Goal: Task Accomplishment & Management: Manage account settings

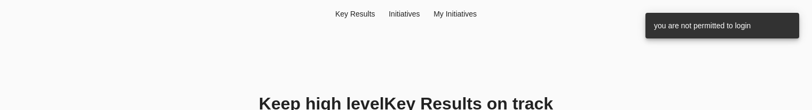
scroll to position [165, 0]
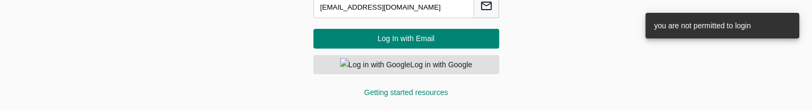
click at [395, 9] on input "[EMAIL_ADDRESS][DOMAIN_NAME]" at bounding box center [393, 7] width 161 height 22
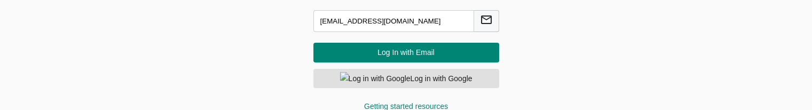
drag, startPoint x: 400, startPoint y: 9, endPoint x: 295, endPoint y: 4, distance: 105.8
click at [295, 4] on div "Keep high level Key Result s on track Manage day to day initiatives with Friyay…" at bounding box center [406, 33] width 512 height 184
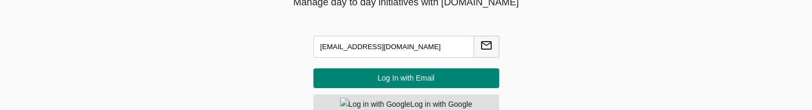
paste input "kalaivani"
type input "kalaivani@agilecyber.com"
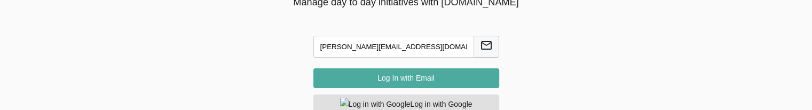
click at [416, 77] on span "Log In with Email" at bounding box center [406, 77] width 169 height 13
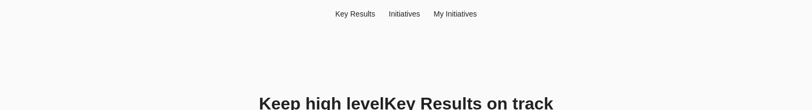
scroll to position [165, 0]
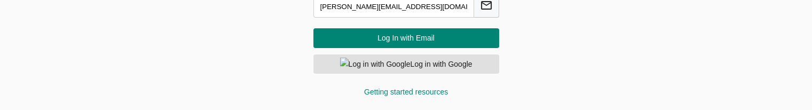
drag, startPoint x: 408, startPoint y: 7, endPoint x: 243, endPoint y: 11, distance: 164.4
click at [244, 11] on div "Keep high level Key Result s on track Manage day to day initiatives with Friyay…" at bounding box center [406, 18] width 512 height 184
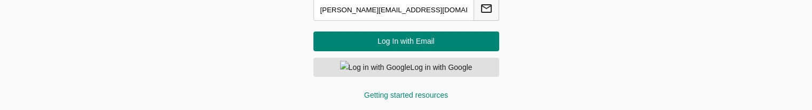
paste input "chandrakumar"
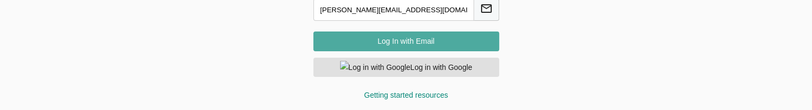
click at [361, 38] on span "Log In with Email" at bounding box center [406, 41] width 169 height 13
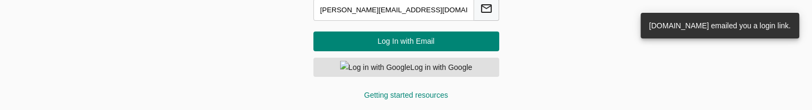
click at [368, 11] on input "chandrakumar@agilecyber.com" at bounding box center [393, 10] width 161 height 22
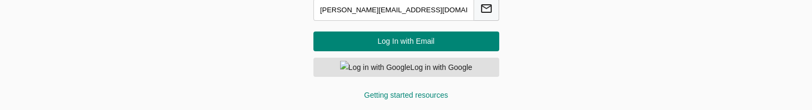
paste input "ramesh"
type input "ramesh@agilecyber.com"
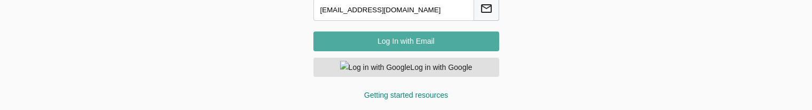
click at [391, 42] on span "Log In with Email" at bounding box center [406, 41] width 169 height 13
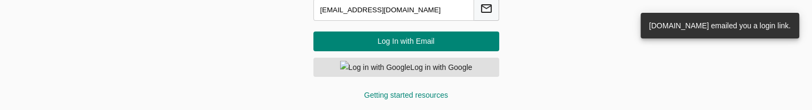
scroll to position [112, 0]
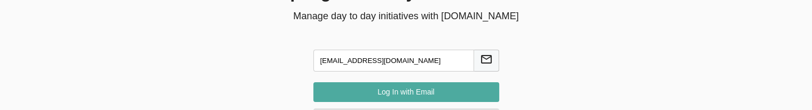
click at [401, 91] on span "Log In with Email" at bounding box center [406, 91] width 169 height 13
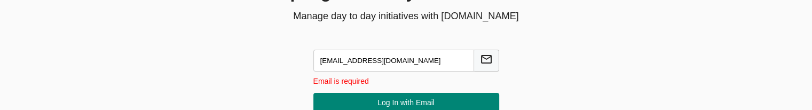
click at [405, 70] on input "ramesh@agilecyber.com" at bounding box center [393, 61] width 161 height 22
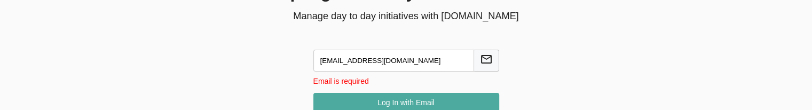
click at [406, 105] on span "Log In with Email" at bounding box center [406, 102] width 169 height 13
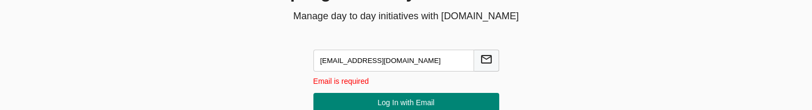
click at [383, 65] on input "ramesh@agilecyber.com" at bounding box center [393, 61] width 161 height 22
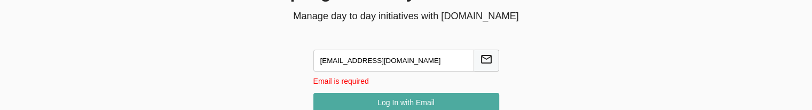
click at [377, 97] on span "Log In with Email" at bounding box center [406, 102] width 169 height 13
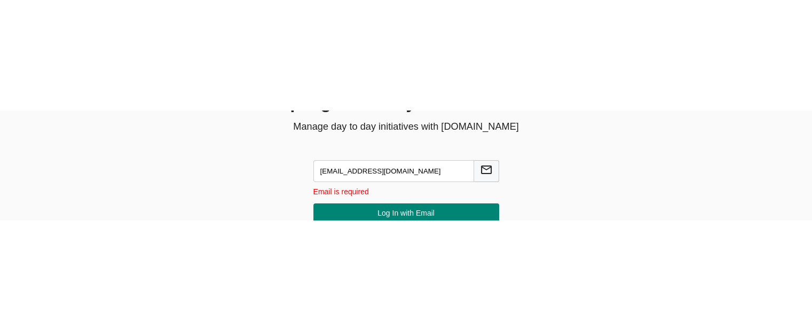
scroll to position [0, 0]
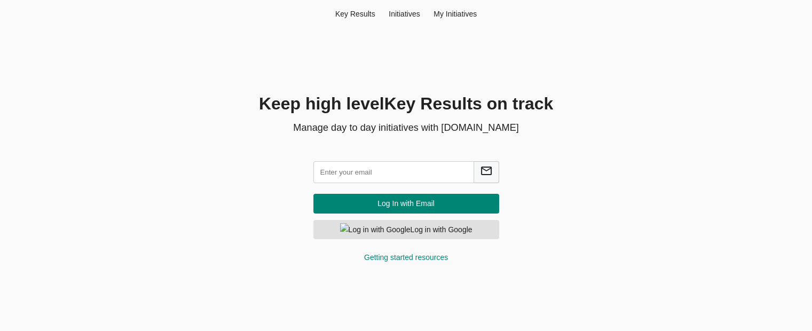
click at [408, 175] on input "text" at bounding box center [393, 172] width 161 height 22
paste input "[EMAIL_ADDRESS][DOMAIN_NAME]"
click at [399, 202] on span "Log In with Email" at bounding box center [406, 203] width 169 height 13
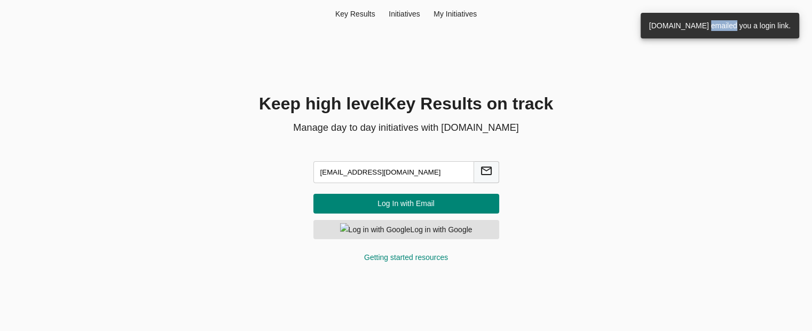
drag, startPoint x: 690, startPoint y: 24, endPoint x: 716, endPoint y: 24, distance: 26.1
click at [716, 24] on span "[DOMAIN_NAME] emailed you a login link." at bounding box center [719, 25] width 141 height 9
copy span "emailed"
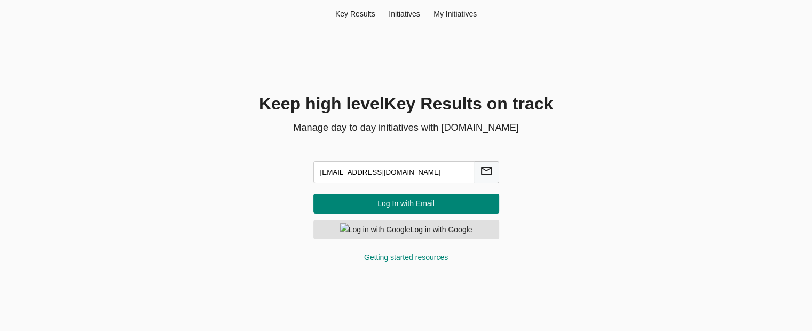
click at [328, 176] on input "ramesh@agilecyber.com" at bounding box center [393, 172] width 161 height 22
type input "[EMAIL_ADDRESS][DOMAIN_NAME]"
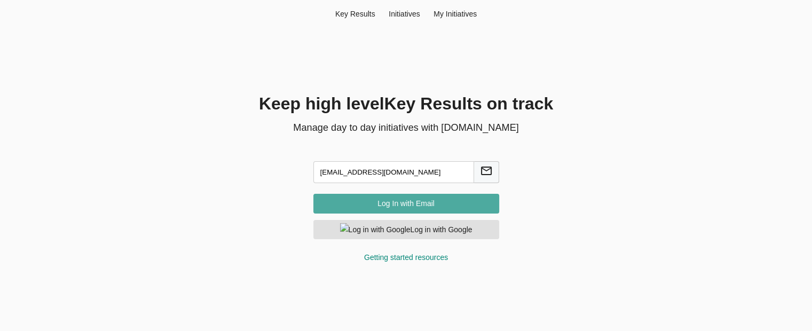
click at [391, 210] on span "Log In with Email" at bounding box center [406, 203] width 169 height 13
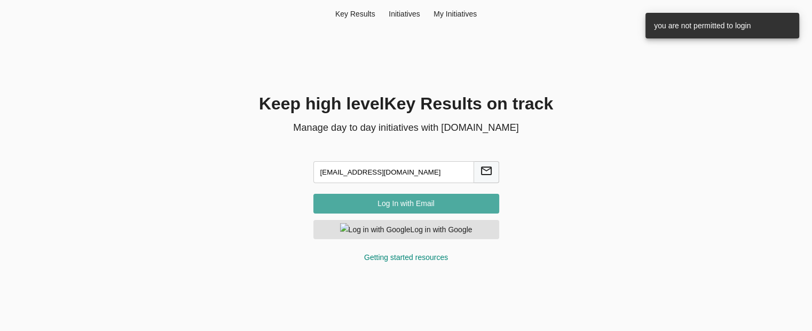
click at [400, 195] on button "Log In with Email" at bounding box center [406, 204] width 186 height 20
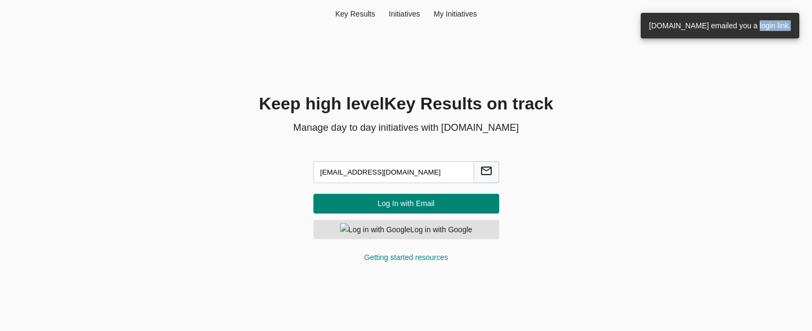
drag, startPoint x: 739, startPoint y: 26, endPoint x: 770, endPoint y: 24, distance: 31.6
click at [770, 24] on div "[DOMAIN_NAME] emailed you a login link." at bounding box center [719, 26] width 158 height 26
copy span "login link."
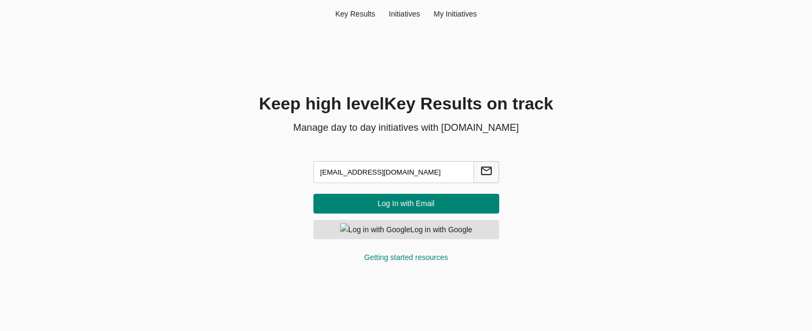
drag, startPoint x: 401, startPoint y: 177, endPoint x: 292, endPoint y: 179, distance: 109.4
click at [292, 179] on div "hema@agilecyber.com Log In with Email Log in with Google Getting started resour…" at bounding box center [406, 209] width 237 height 131
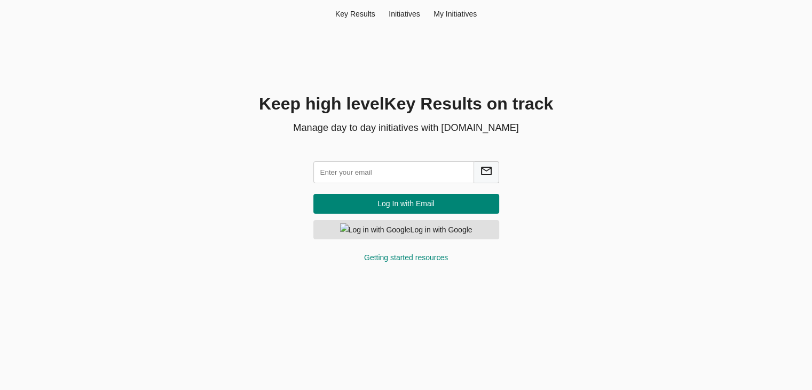
click at [360, 169] on input "text" at bounding box center [393, 172] width 161 height 22
paste input "[EMAIL_ADDRESS][DOMAIN_NAME]"
type input "[EMAIL_ADDRESS][DOMAIN_NAME]"
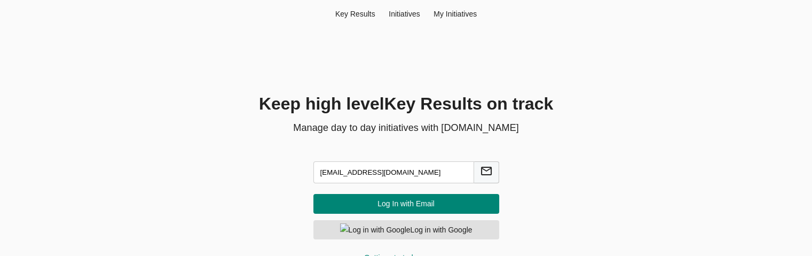
scroll to position [20, 0]
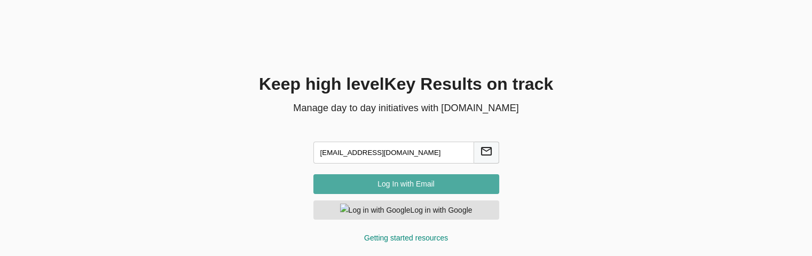
click at [437, 180] on span "Log In with Email" at bounding box center [406, 183] width 169 height 13
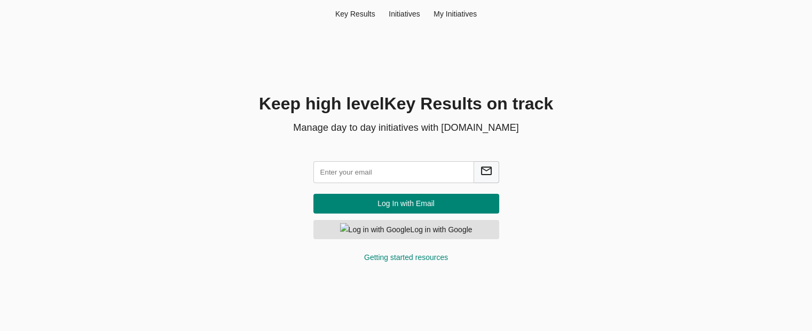
click at [378, 171] on input "text" at bounding box center [393, 172] width 161 height 22
paste input "[EMAIL_ADDRESS][DOMAIN_NAME]"
type input "[EMAIL_ADDRESS][DOMAIN_NAME]"
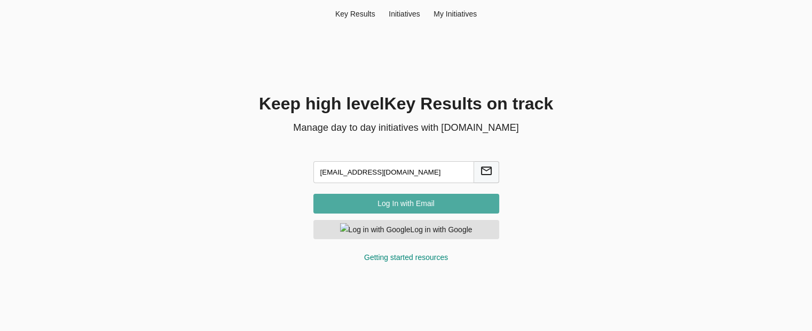
click at [437, 197] on span "Log In with Email" at bounding box center [406, 203] width 169 height 13
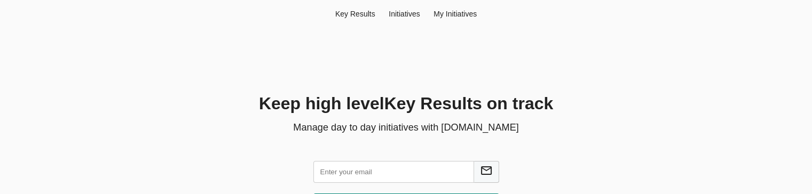
click at [364, 179] on input "text" at bounding box center [393, 172] width 161 height 22
click at [356, 170] on input "text" at bounding box center [393, 172] width 161 height 22
click at [336, 175] on input "text" at bounding box center [393, 172] width 161 height 22
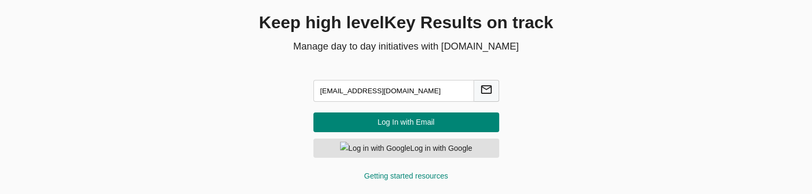
type input "hema@agilecyber.com"
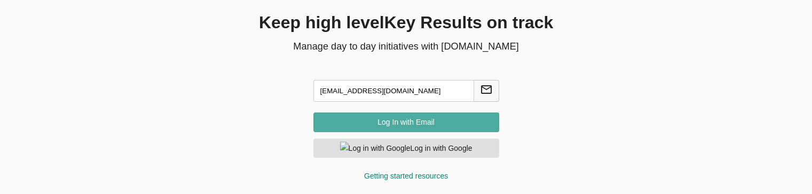
click at [391, 129] on button "Log In with Email" at bounding box center [406, 123] width 186 height 20
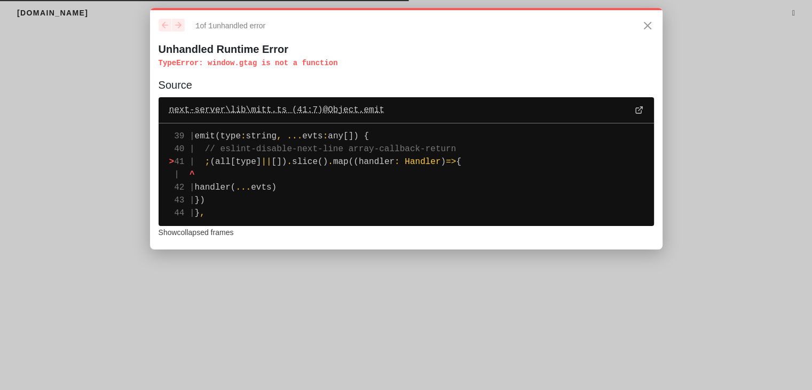
click at [637, 113] on icon at bounding box center [637, 110] width 5 height 5
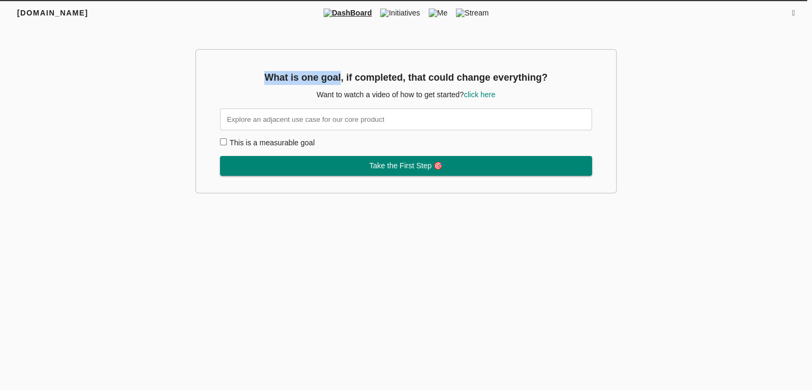
drag, startPoint x: 265, startPoint y: 76, endPoint x: 341, endPoint y: 81, distance: 76.5
click at [341, 81] on h3 "What is one goal, if completed, that could change everything?" at bounding box center [406, 78] width 372 height 14
copy h3 "What is one goal"
drag, startPoint x: 406, startPoint y: 16, endPoint x: 394, endPoint y: 7, distance: 15.3
click at [394, 7] on span "Initiatives" at bounding box center [400, 12] width 48 height 11
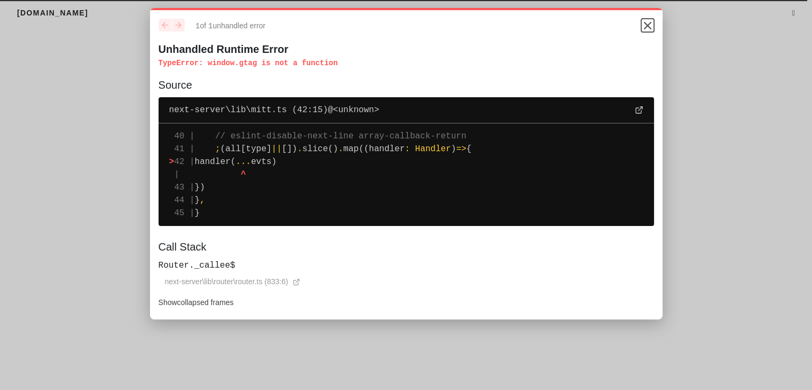
click at [647, 30] on icon "Close" at bounding box center [647, 25] width 13 height 13
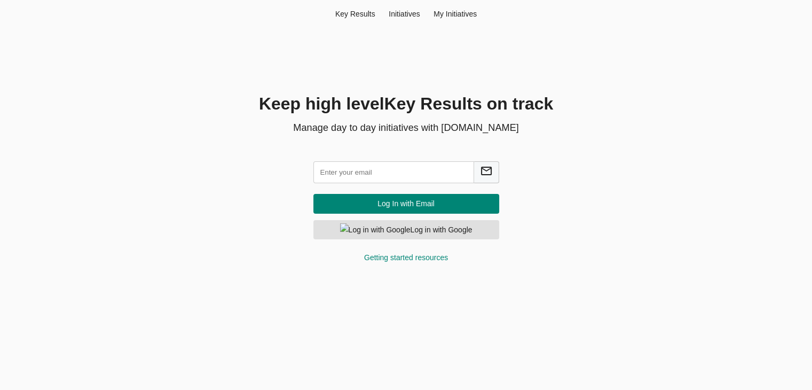
click at [360, 178] on input "text" at bounding box center [393, 172] width 161 height 22
type input "hema@agilecyber.com"
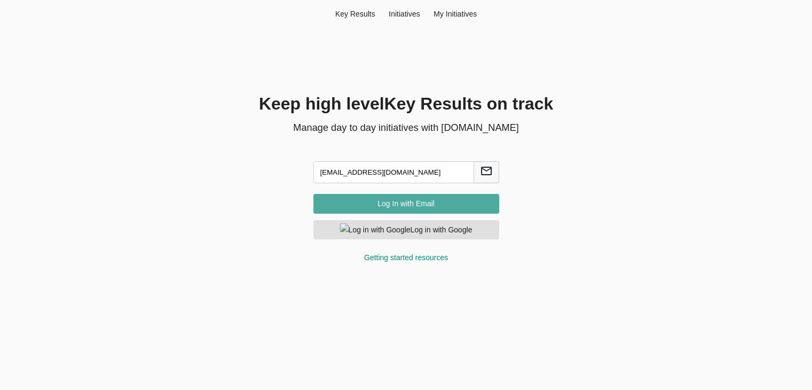
click at [407, 206] on span "Log In with Email" at bounding box center [406, 203] width 169 height 13
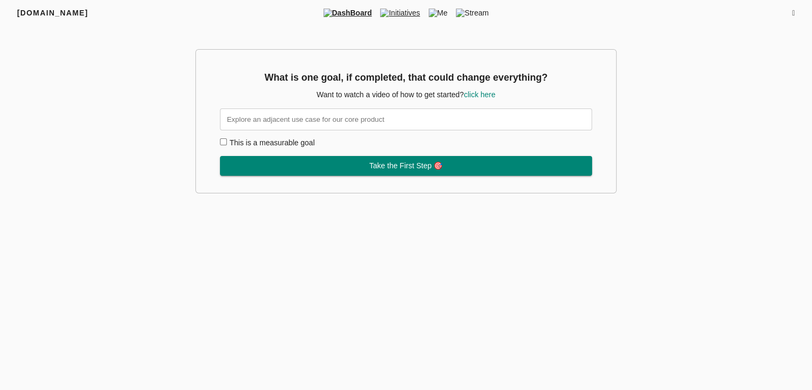
click at [385, 9] on img at bounding box center [384, 13] width 9 height 9
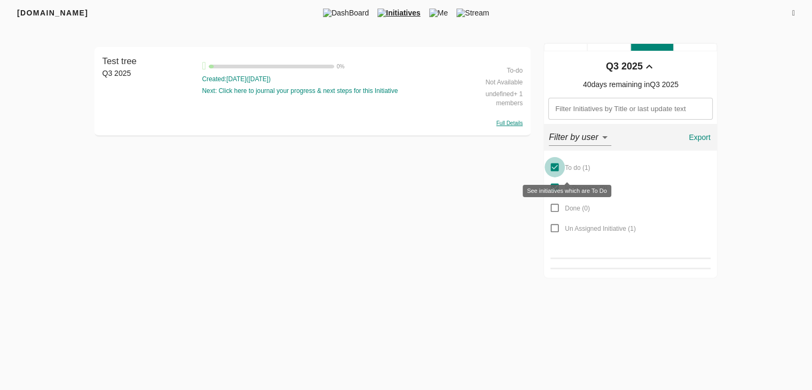
click at [553, 167] on input "To do ( 1 )" at bounding box center [554, 167] width 20 height 20
checkbox input "false"
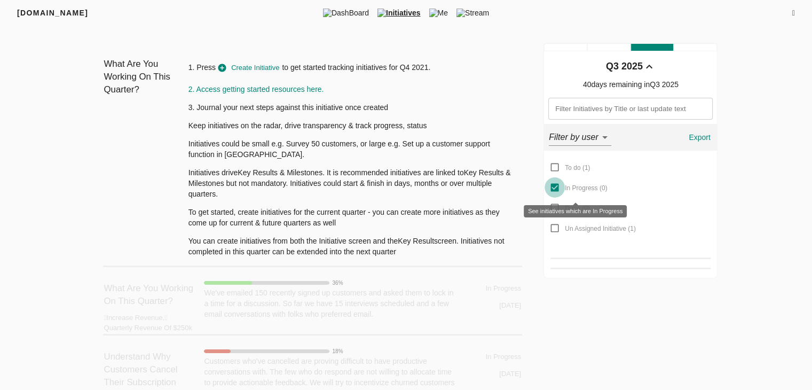
click at [554, 184] on input "In Progress ( 0 )" at bounding box center [554, 187] width 20 height 20
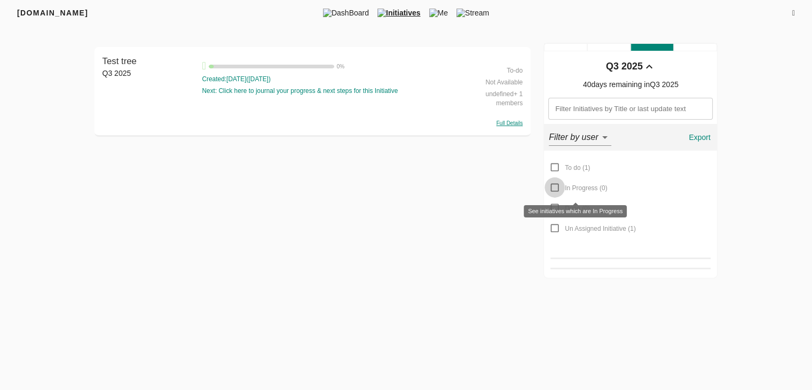
click at [557, 187] on input "In Progress ( 0 )" at bounding box center [554, 187] width 20 height 20
checkbox input "true"
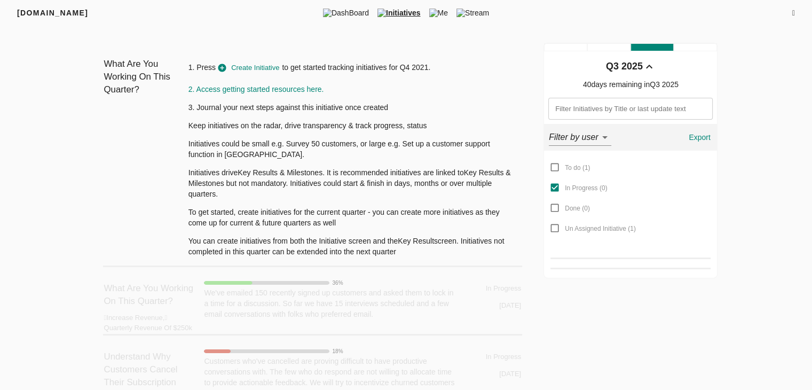
click at [244, 88] on link "2. Access getting started resources here." at bounding box center [256, 89] width 136 height 9
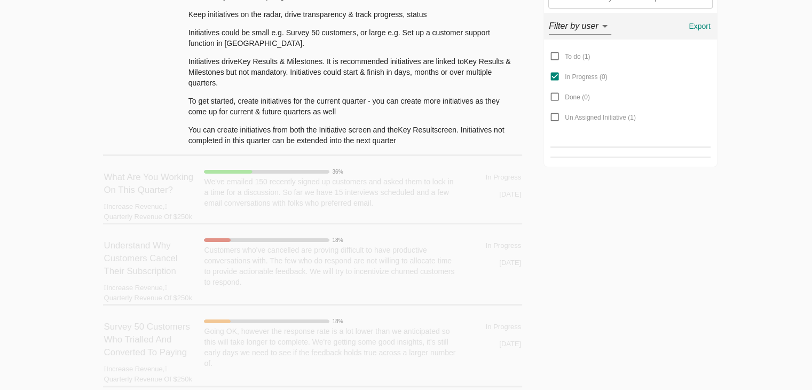
scroll to position [112, 0]
click at [556, 92] on input "Done ( 0 )" at bounding box center [554, 95] width 20 height 20
checkbox input "false"
click at [554, 73] on input "In Progress ( 0 )" at bounding box center [554, 75] width 20 height 20
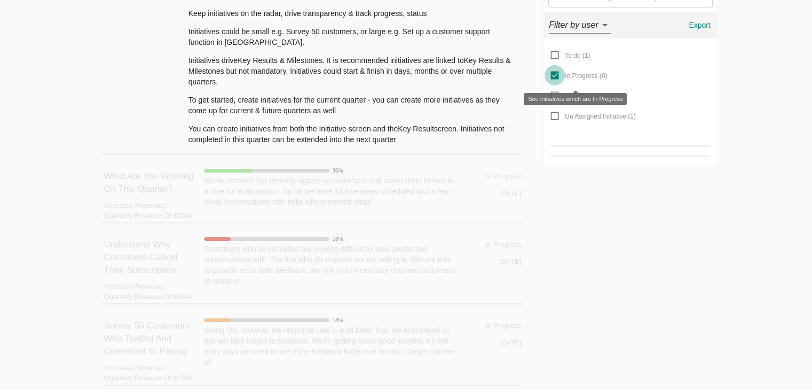
checkbox input "false"
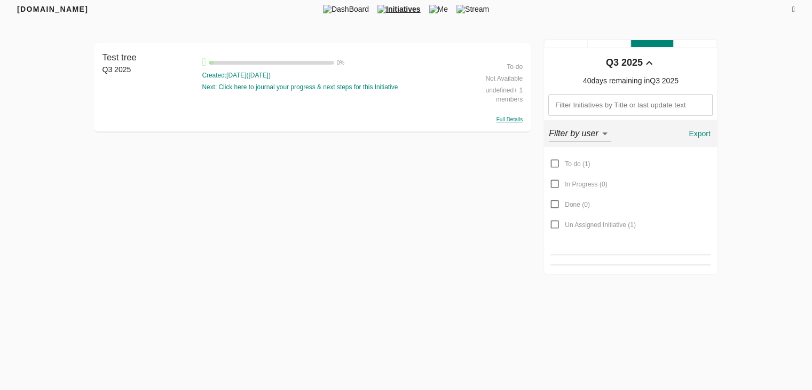
scroll to position [4, 0]
click at [553, 203] on input "Done ( 0 )" at bounding box center [554, 204] width 20 height 20
checkbox input "true"
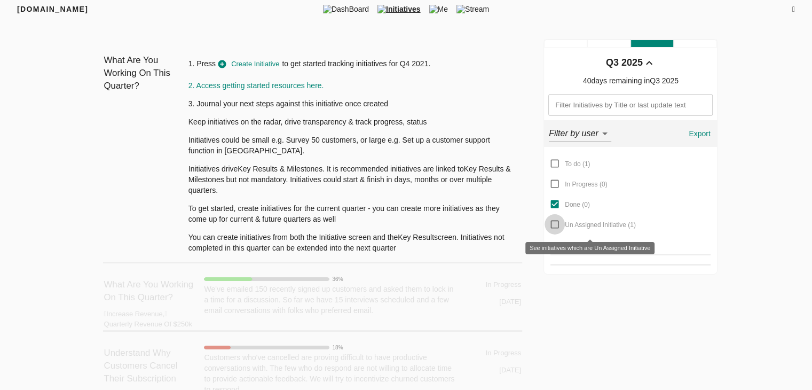
click at [557, 225] on input "Un Assigned Initiative ( 1 )" at bounding box center [554, 224] width 20 height 20
checkbox input "true"
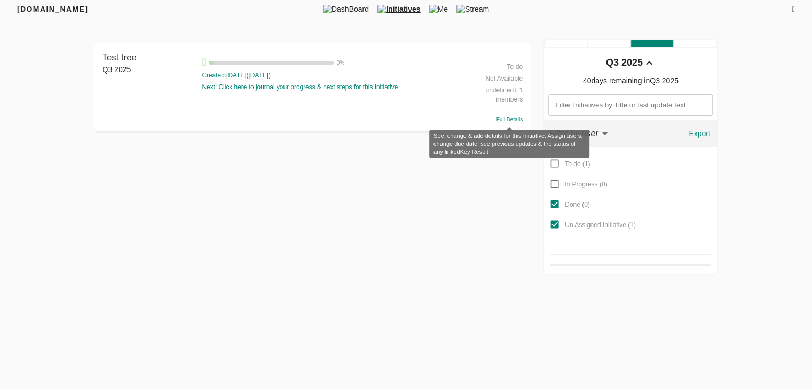
click at [508, 118] on span "Full Details" at bounding box center [509, 119] width 26 height 6
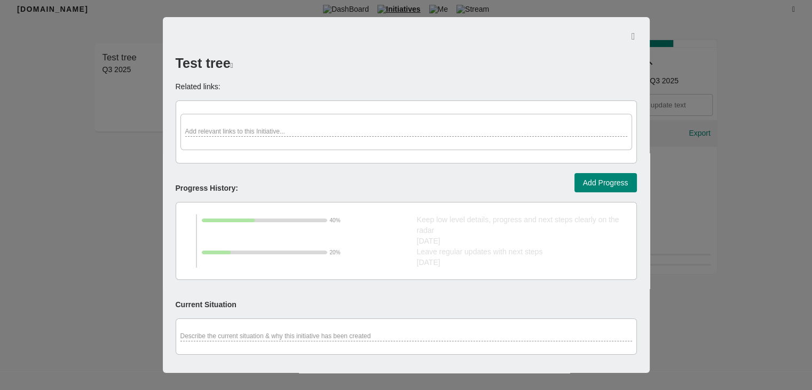
click at [704, 142] on div at bounding box center [406, 195] width 812 height 390
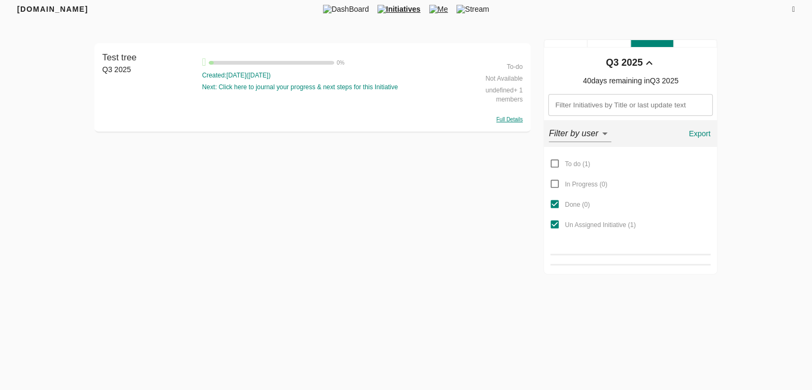
click at [449, 10] on span "Me" at bounding box center [438, 9] width 27 height 11
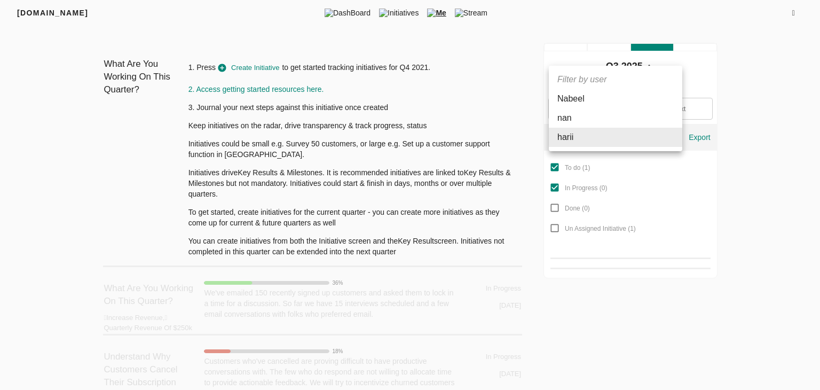
click at [575, 135] on body "FRIYAY.COM DashBoard Initiatives Me Stream Filters Q3 2025 What Are You Working…" at bounding box center [410, 253] width 820 height 506
click at [585, 98] on li "Nabeel" at bounding box center [615, 98] width 133 height 19
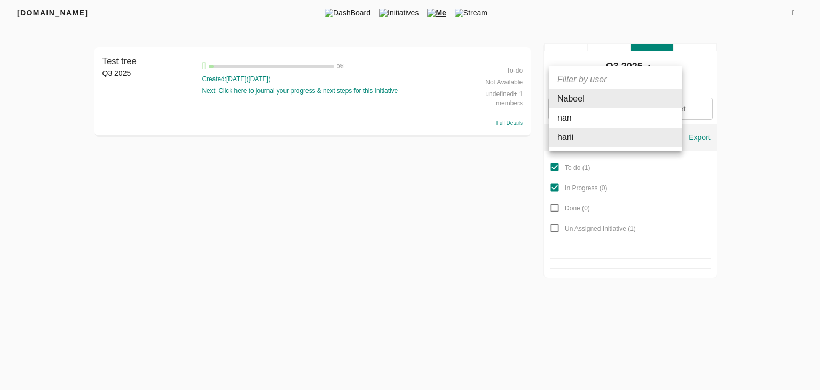
click at [493, 209] on div at bounding box center [410, 195] width 820 height 390
click at [595, 141] on body "FRIYAY.COM DashBoard Initiatives Me Stream Filters Q3 2025 Test tree Q3 2025 Te…" at bounding box center [410, 139] width 820 height 278
click at [583, 123] on li "nan" at bounding box center [615, 117] width 133 height 19
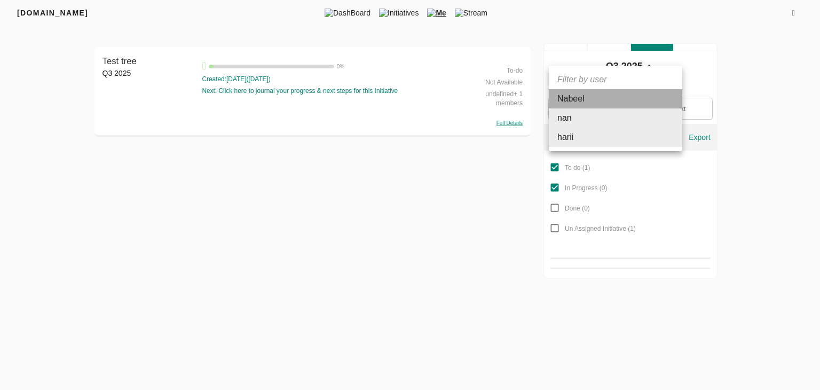
click at [603, 104] on li "Nabeel" at bounding box center [615, 98] width 133 height 19
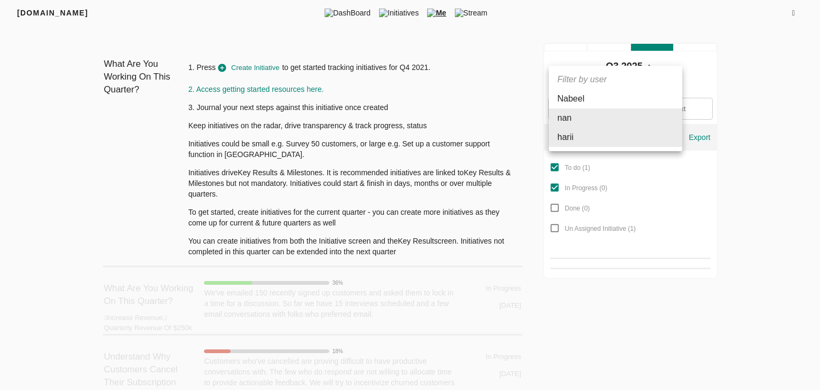
click at [579, 134] on li "harii" at bounding box center [615, 137] width 133 height 19
type input "63f5e38b7165a10df0650215"
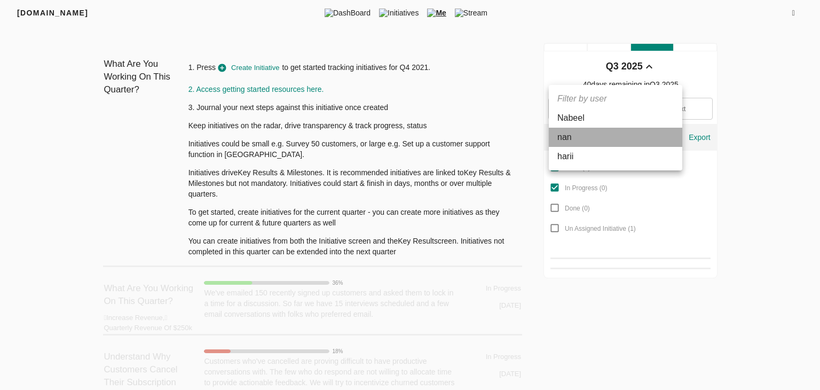
click at [579, 134] on li "nan" at bounding box center [615, 137] width 133 height 19
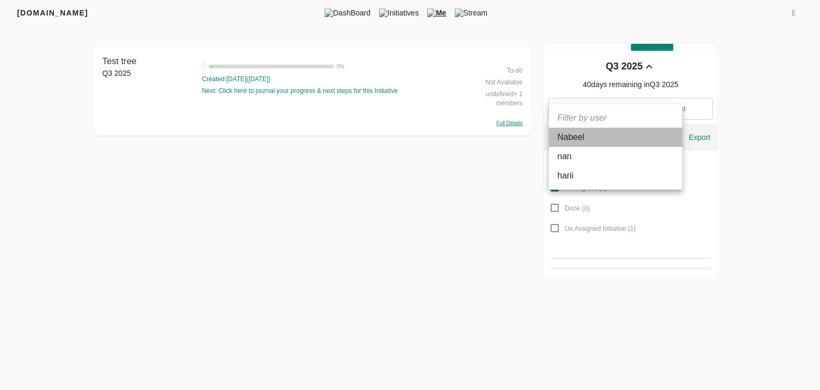
click at [582, 135] on li "Nabeel" at bounding box center [615, 137] width 133 height 19
type input "639847d034030305a05e4b83"
click at [498, 171] on div at bounding box center [410, 195] width 820 height 390
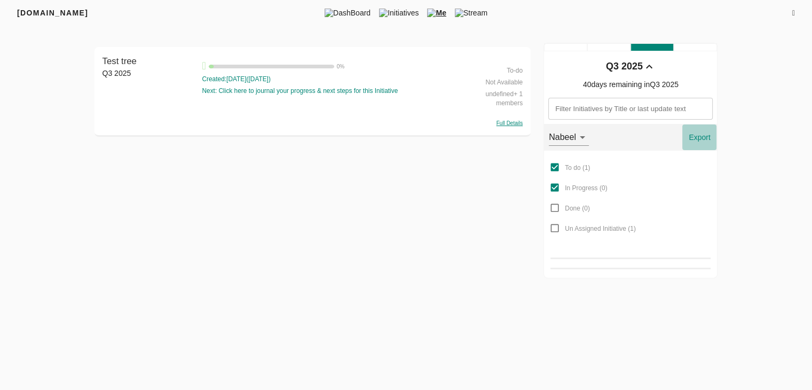
click at [698, 136] on span "Export" at bounding box center [699, 137] width 26 height 13
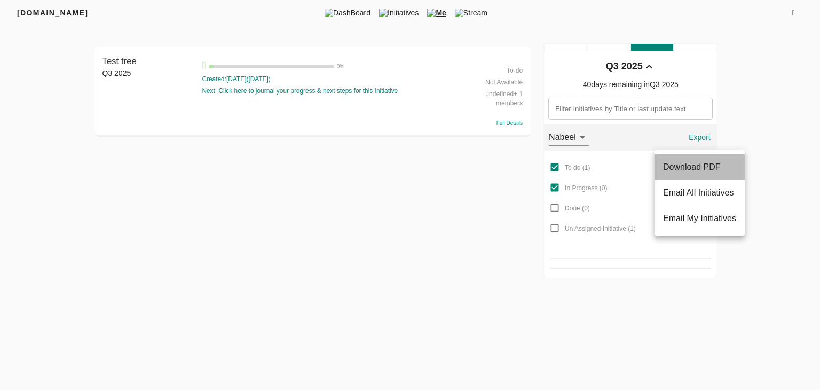
click at [702, 166] on span "Download PDF" at bounding box center [692, 166] width 58 height 9
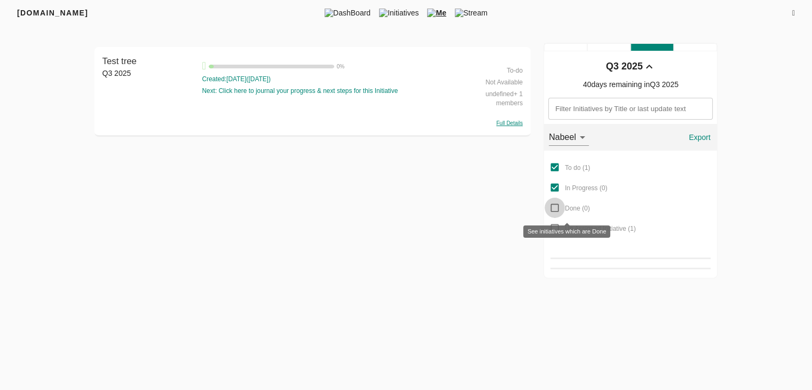
click at [555, 209] on input "Done ( 0 )" at bounding box center [554, 207] width 20 height 20
checkbox input "true"
click at [554, 229] on input "Un Assigned Initiative ( 1 )" at bounding box center [554, 228] width 20 height 20
checkbox input "true"
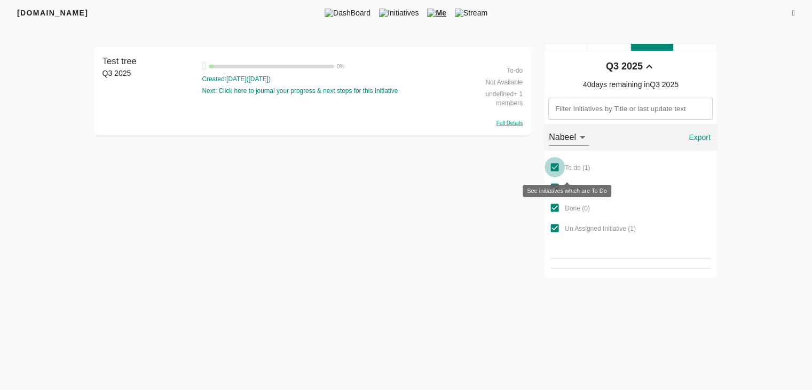
click at [554, 170] on input "To do ( 1 )" at bounding box center [554, 167] width 20 height 20
checkbox input "false"
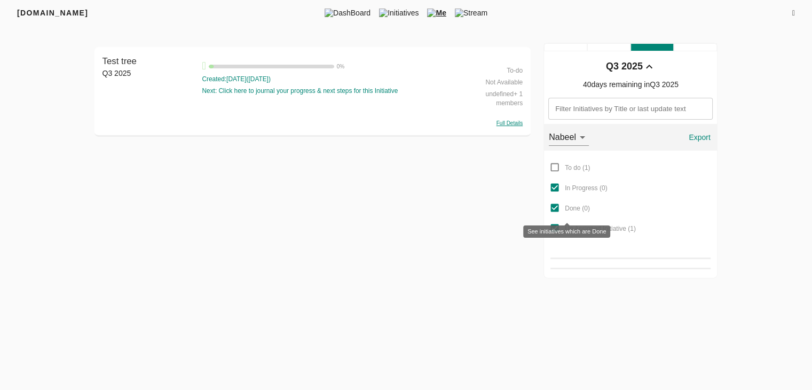
click at [551, 207] on input "Done ( 0 )" at bounding box center [554, 207] width 20 height 20
checkbox input "false"
click at [553, 226] on input "Un Assigned Initiative ( 1 )" at bounding box center [554, 228] width 20 height 20
checkbox input "false"
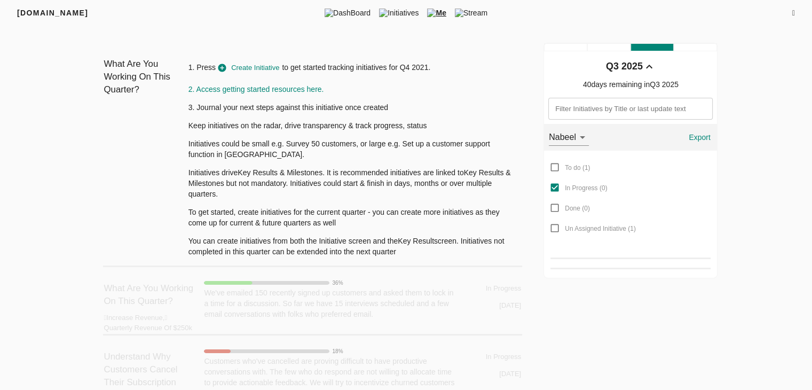
click at [706, 141] on span "Export" at bounding box center [699, 137] width 26 height 13
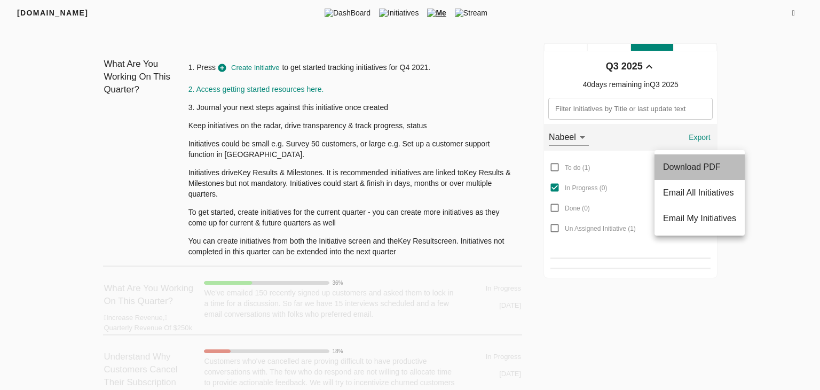
click at [697, 167] on span "Download PDF" at bounding box center [692, 166] width 58 height 9
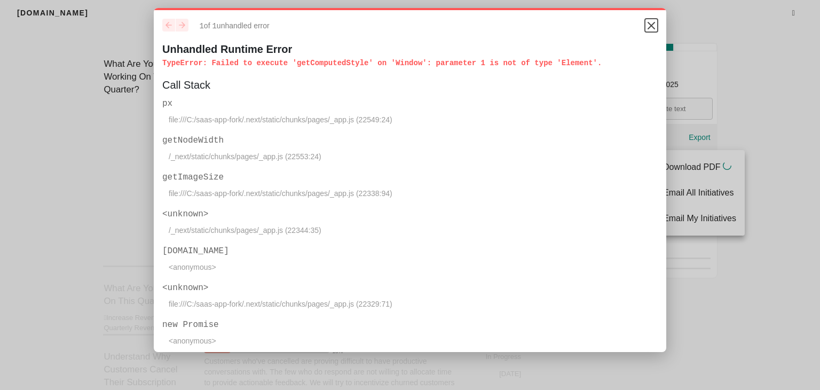
click at [645, 32] on icon "Close" at bounding box center [651, 25] width 13 height 13
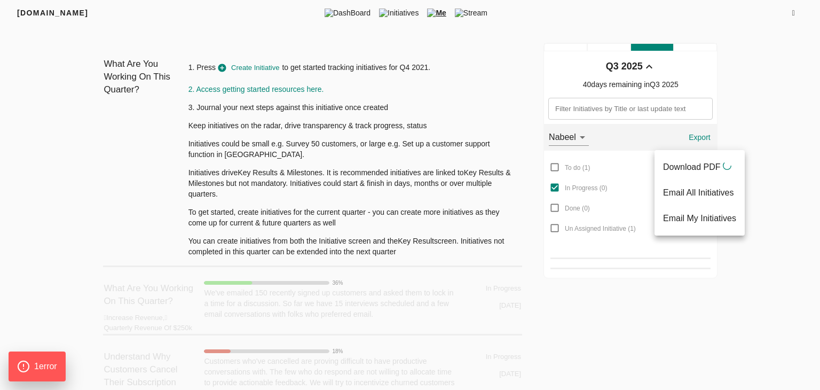
click at [804, 219] on div at bounding box center [410, 195] width 820 height 390
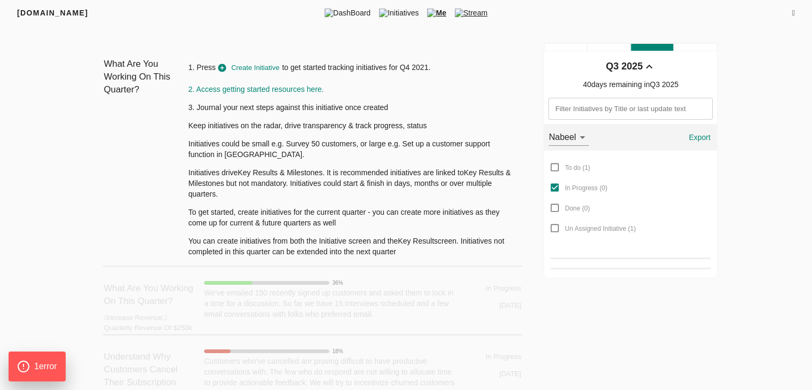
click at [478, 13] on span "Stream" at bounding box center [470, 12] width 41 height 11
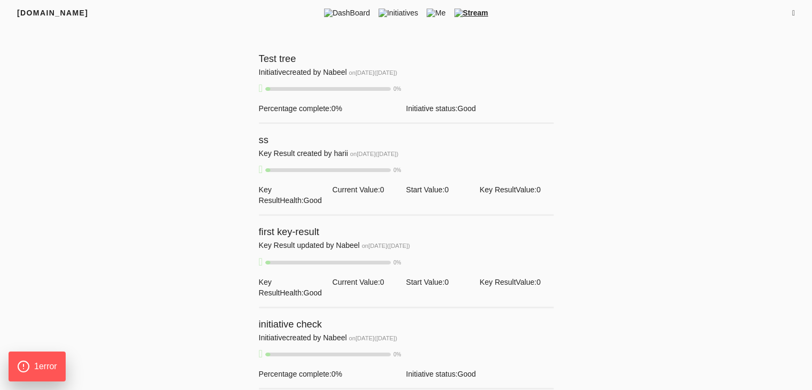
click at [291, 57] on span "Test tree" at bounding box center [277, 58] width 37 height 11
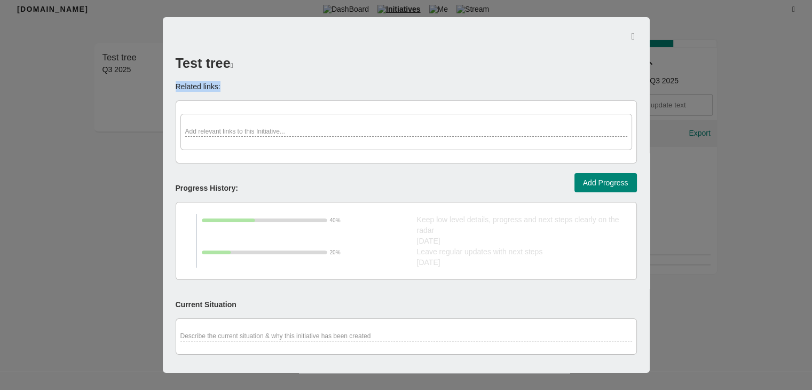
drag, startPoint x: 226, startPoint y: 83, endPoint x: 176, endPoint y: 88, distance: 50.9
click at [176, 88] on div "Related links:" at bounding box center [406, 86] width 461 height 11
copy span "Related links:"
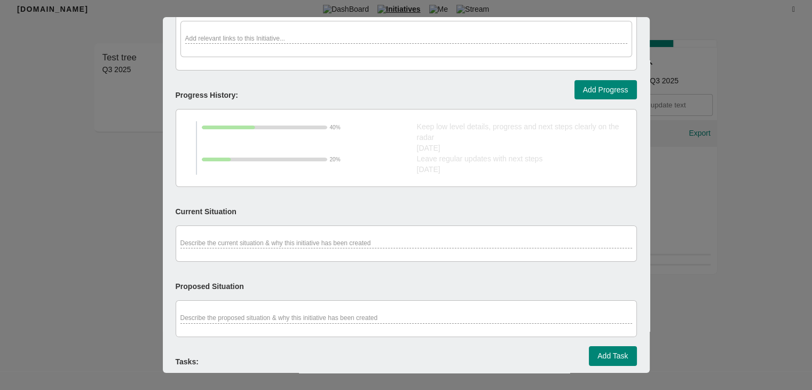
click at [325, 49] on div "Add relevant links to this Initiative..." at bounding box center [405, 39] width 451 height 36
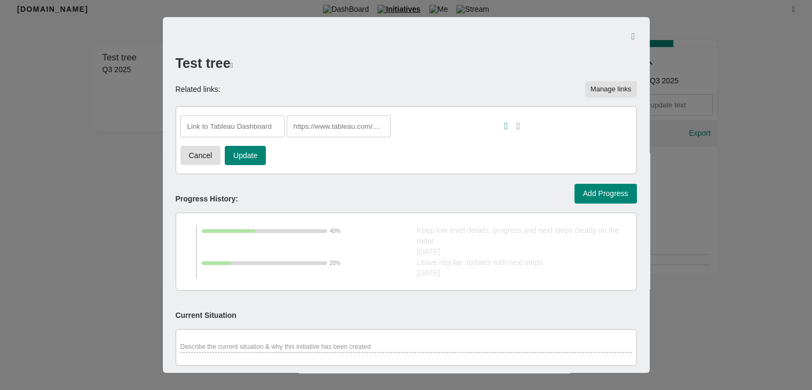
click at [344, 134] on input "text" at bounding box center [339, 126] width 104 height 22
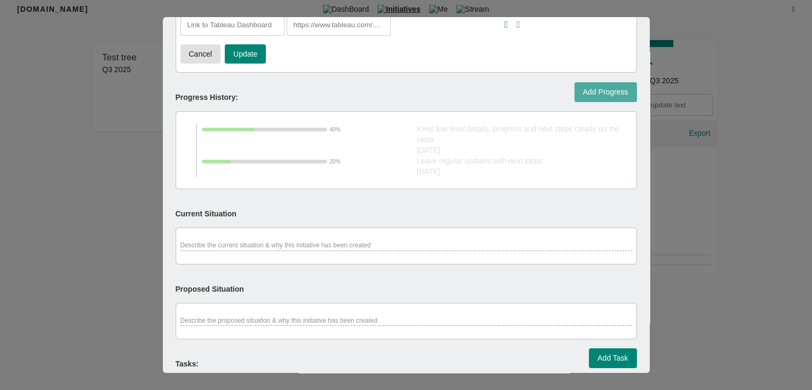
click at [606, 89] on span "Add Progress" at bounding box center [605, 91] width 45 height 13
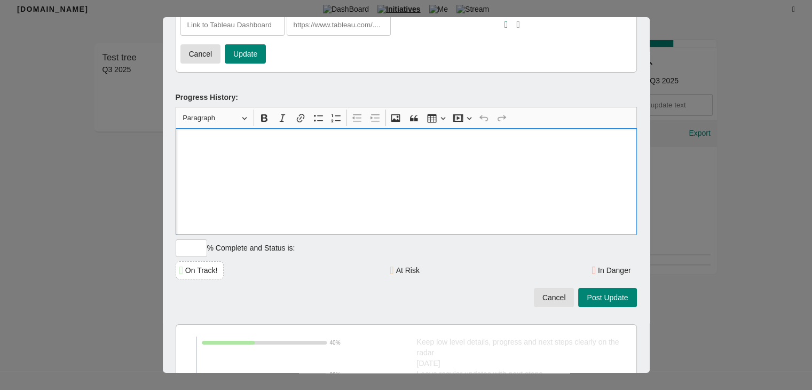
click at [434, 178] on div "Rich Text Editor, main" at bounding box center [406, 181] width 461 height 107
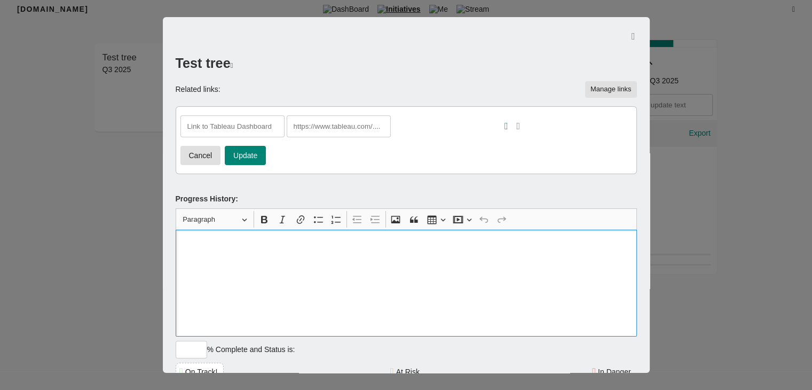
click at [630, 35] on button "button" at bounding box center [633, 36] width 7 height 13
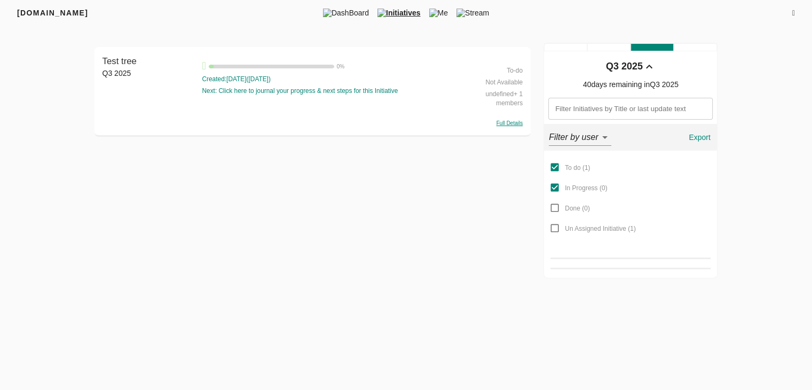
scroll to position [4, 0]
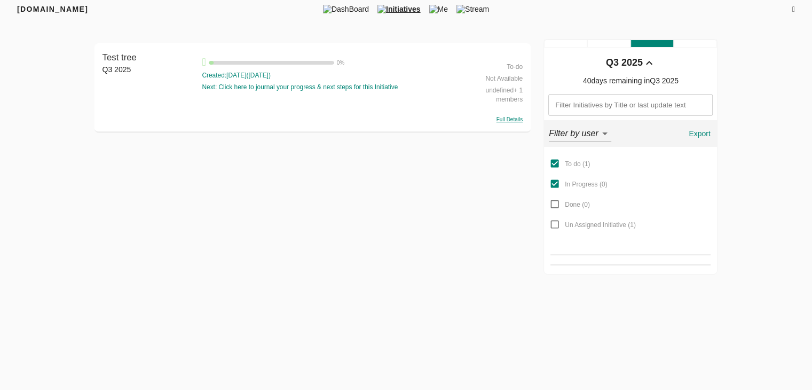
click at [627, 35] on div "FRIYAY.COM DashBoard Initiatives Me Stream Filters Q3 2025 Test tree Q3 2025 Te…" at bounding box center [406, 135] width 812 height 278
click at [473, 11] on span "Stream" at bounding box center [472, 9] width 41 height 11
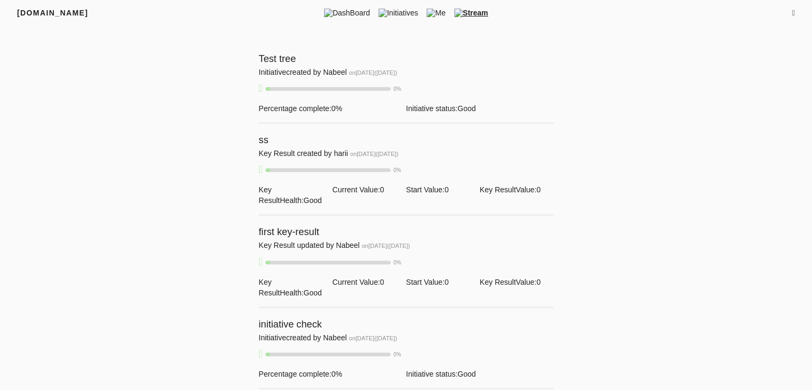
click at [363, 64] on div "Test tree" at bounding box center [406, 58] width 295 height 15
click at [271, 59] on span "Test tree" at bounding box center [277, 58] width 37 height 11
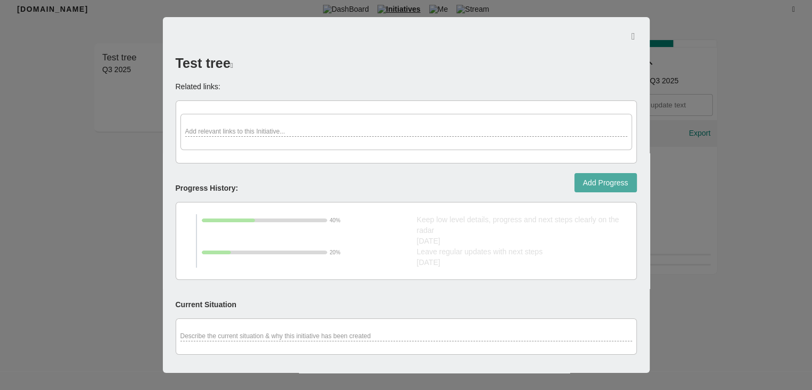
click at [600, 182] on span "Add Progress" at bounding box center [605, 182] width 45 height 13
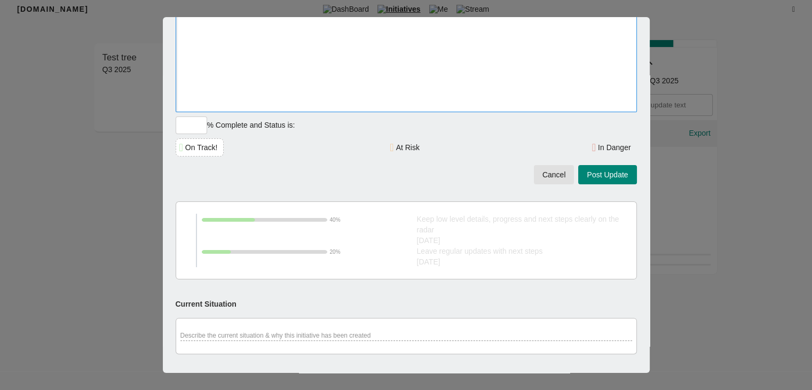
scroll to position [216, 0]
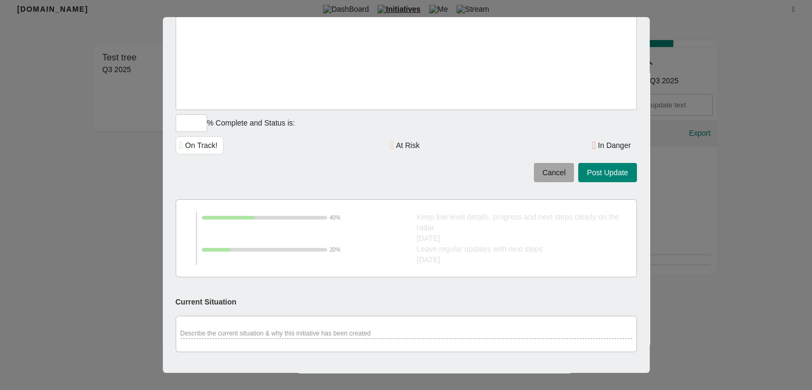
click at [544, 171] on span "Cancel" at bounding box center [553, 172] width 23 height 13
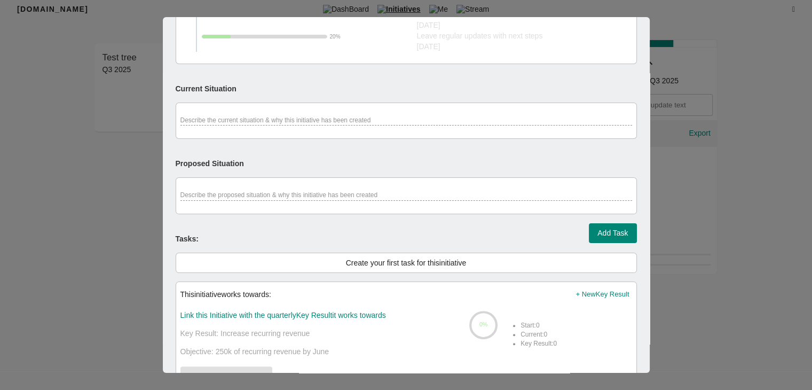
scroll to position [3, 0]
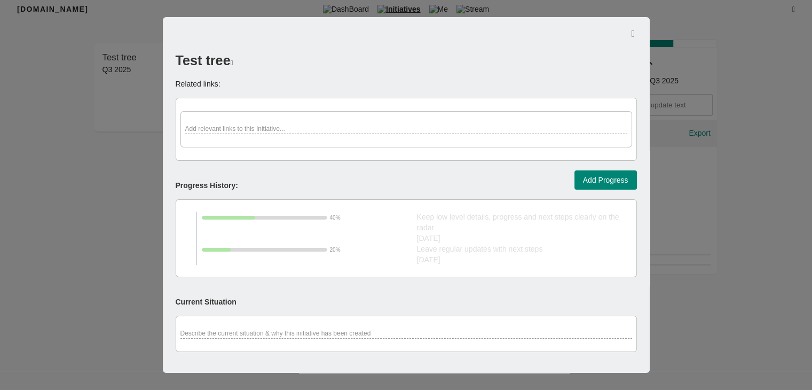
click at [341, 236] on div "40 %" at bounding box center [309, 227] width 215 height 32
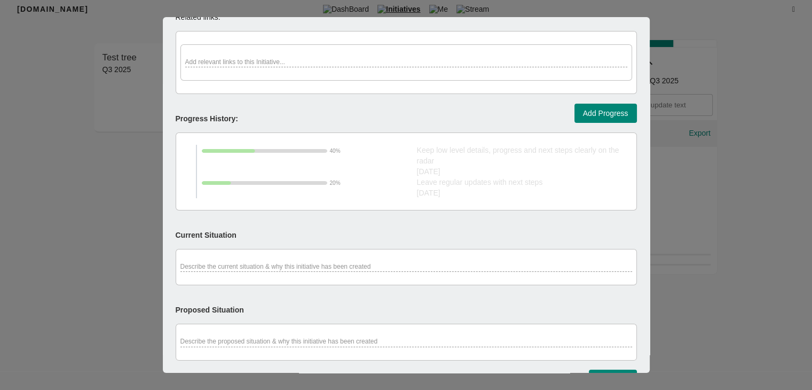
scroll to position [71, 0]
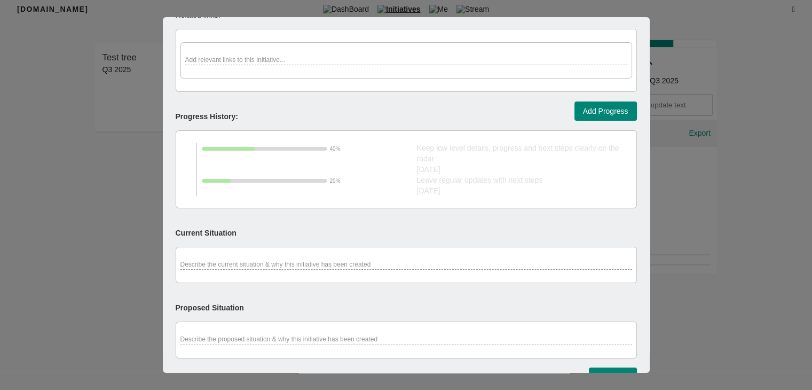
click at [398, 181] on div "20 %" at bounding box center [309, 184] width 215 height 21
click at [431, 158] on div "Keep low level details, progress and next steps clearly on the radar 03.05.2019" at bounding box center [524, 158] width 215 height 32
click at [309, 264] on div "Describe the current situation & why this initiative has been created" at bounding box center [405, 265] width 451 height 10
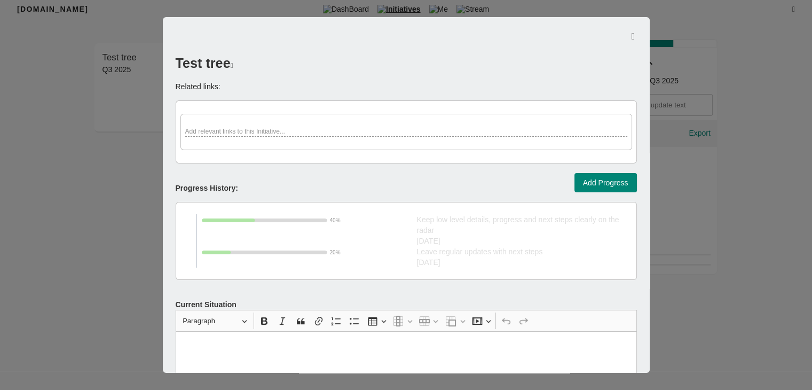
scroll to position [0, 0]
click at [631, 35] on icon "button" at bounding box center [633, 36] width 4 height 10
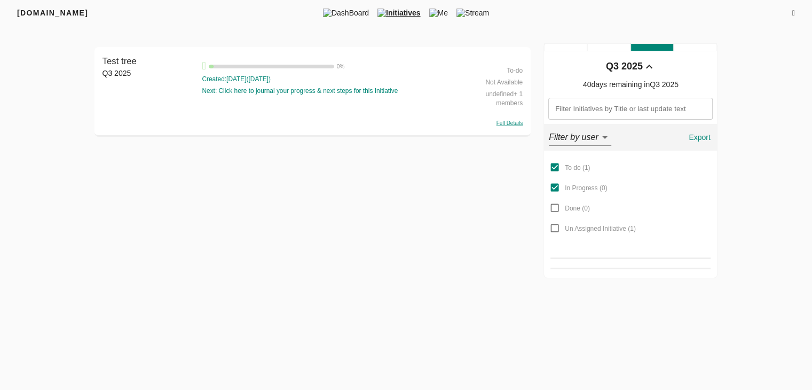
scroll to position [4, 0]
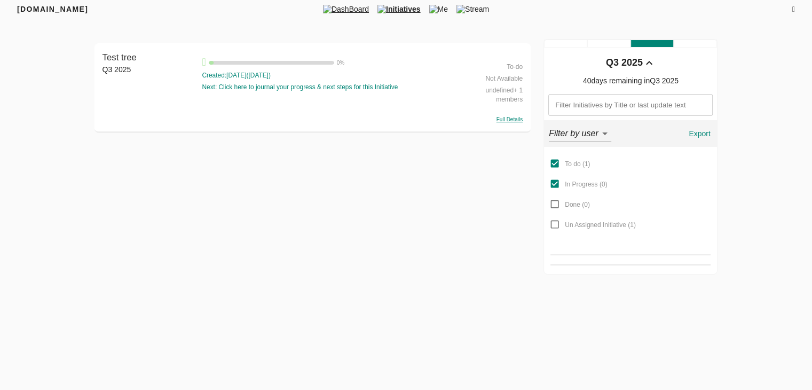
click at [339, 9] on span "DashBoard" at bounding box center [346, 9] width 54 height 11
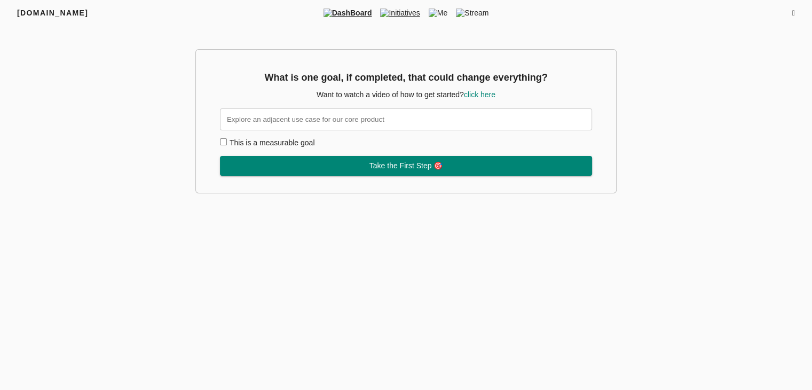
click at [394, 10] on span "Initiatives" at bounding box center [400, 12] width 48 height 11
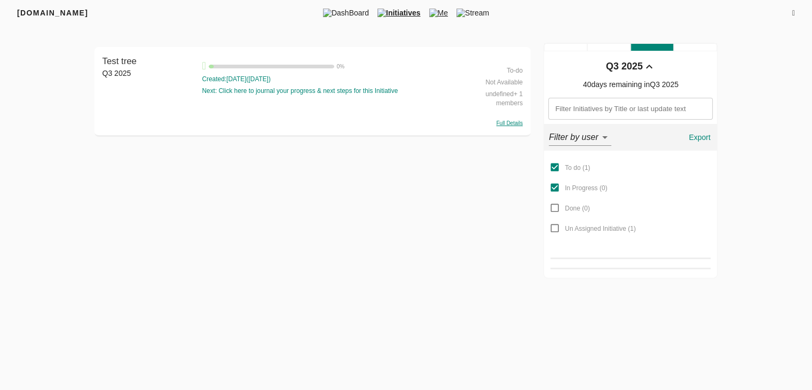
click at [438, 15] on img at bounding box center [433, 13] width 9 height 9
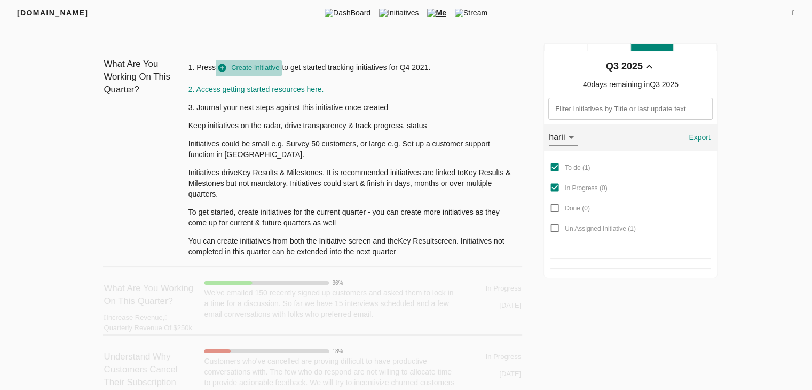
click at [261, 66] on span "Create Initiative" at bounding box center [248, 68] width 61 height 12
click at [260, 70] on span "Create Initiative" at bounding box center [248, 68] width 61 height 12
drag, startPoint x: 260, startPoint y: 70, endPoint x: 230, endPoint y: 67, distance: 30.5
click at [230, 67] on span "Create Initiative" at bounding box center [248, 68] width 61 height 12
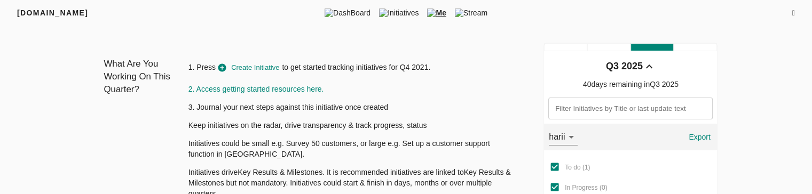
click at [237, 88] on link "2. Access getting started resources here." at bounding box center [256, 89] width 136 height 9
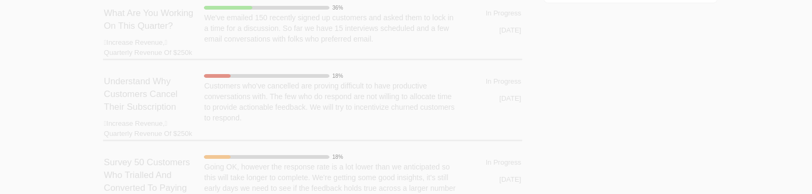
scroll to position [311, 0]
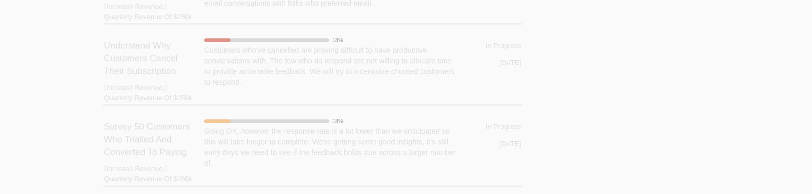
click at [252, 101] on div "18 % Customers who've cancelled are proving difficult to have productive conver…" at bounding box center [331, 68] width 254 height 69
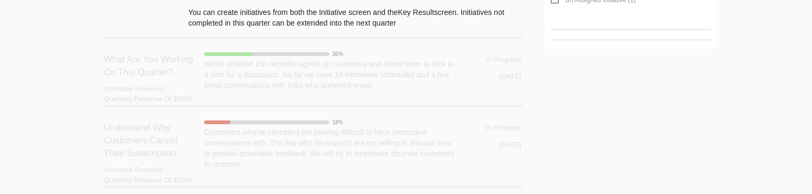
scroll to position [227, 0]
click at [248, 114] on div "What Are You Working On This Quarter? 1. Press Create Initiative to get started…" at bounding box center [312, 47] width 436 height 447
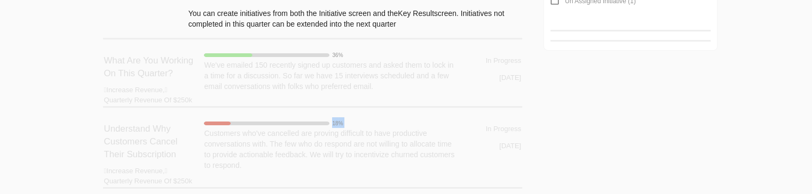
click at [363, 124] on div "18 % Customers who've cancelled are proving difficult to have productive conver…" at bounding box center [331, 151] width 254 height 69
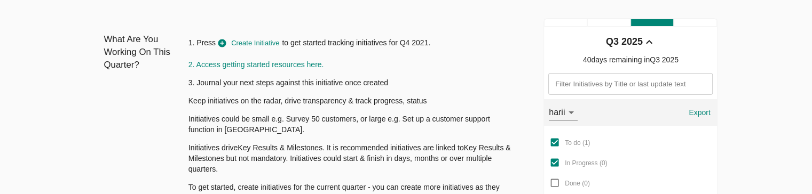
scroll to position [22, 0]
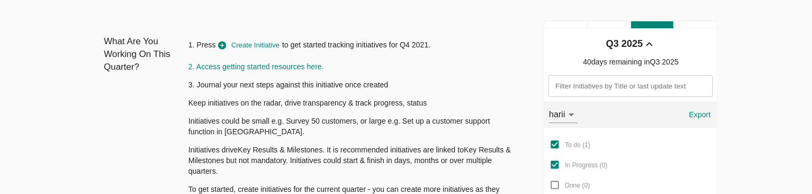
click at [645, 92] on input "text" at bounding box center [630, 86] width 164 height 22
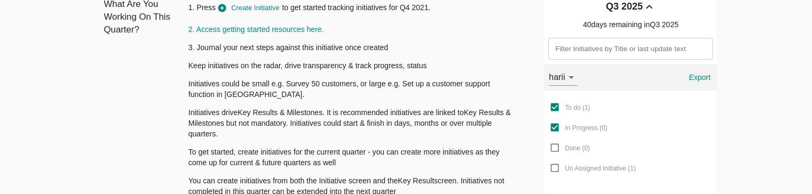
scroll to position [0, 0]
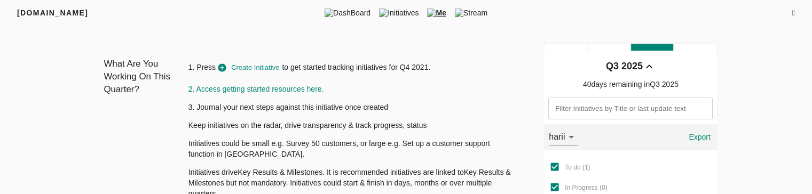
click at [647, 67] on icon at bounding box center [649, 67] width 6 height 4
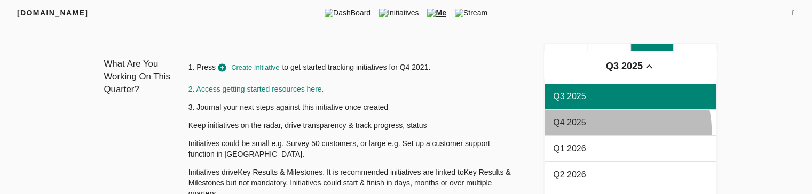
click at [602, 131] on div "Q4 2025" at bounding box center [630, 123] width 172 height 26
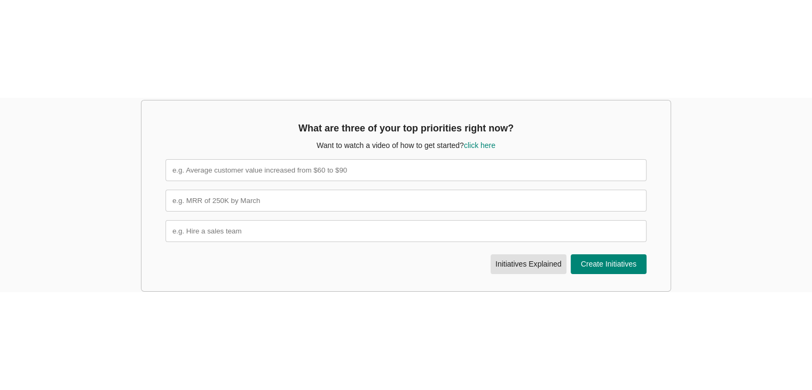
scroll to position [4, 0]
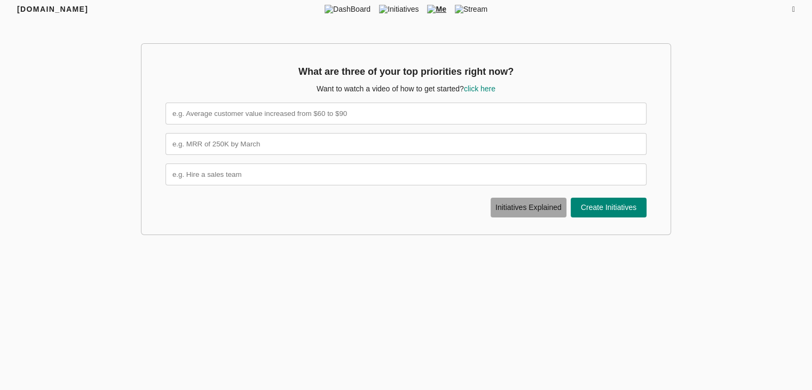
click at [551, 209] on span "Initiative s Explained" at bounding box center [528, 207] width 69 height 13
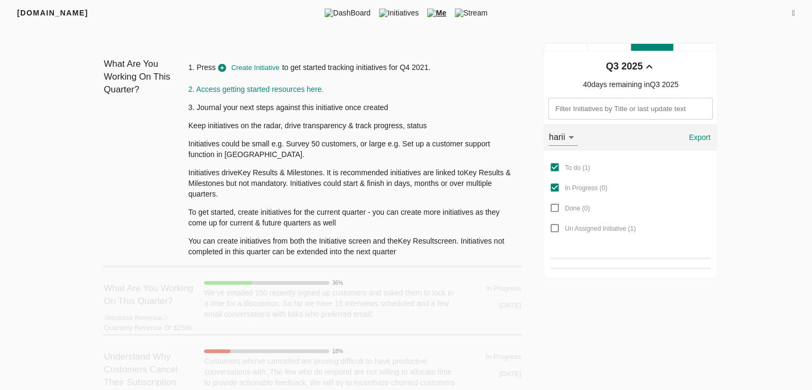
click at [647, 65] on icon at bounding box center [648, 66] width 13 height 13
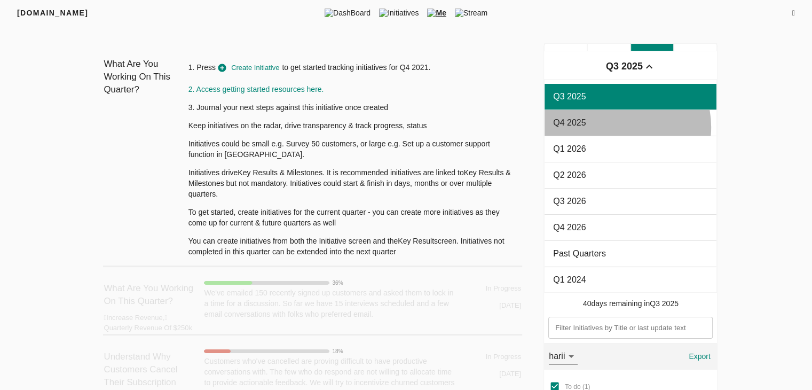
click at [614, 126] on span "Q4 2025" at bounding box center [630, 122] width 155 height 13
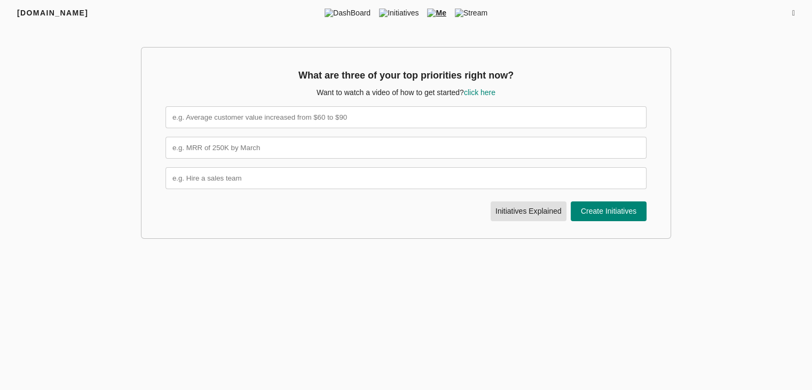
click at [467, 92] on link "click here" at bounding box center [479, 92] width 31 height 9
click at [463, 117] on input "text" at bounding box center [405, 117] width 481 height 22
type input "y"
type input "test"
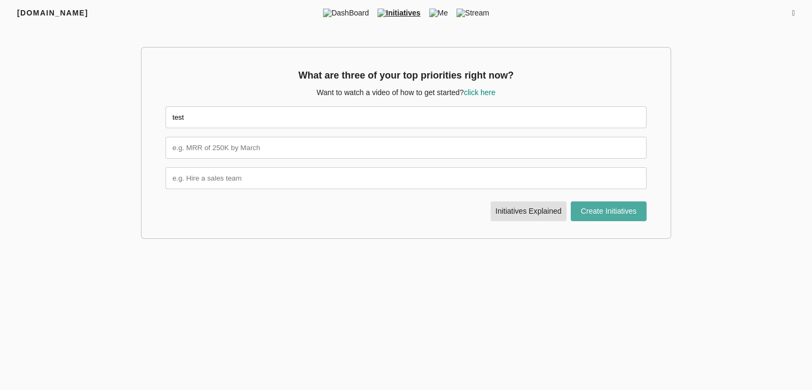
click at [608, 216] on span "Create Initiatives" at bounding box center [608, 210] width 69 height 13
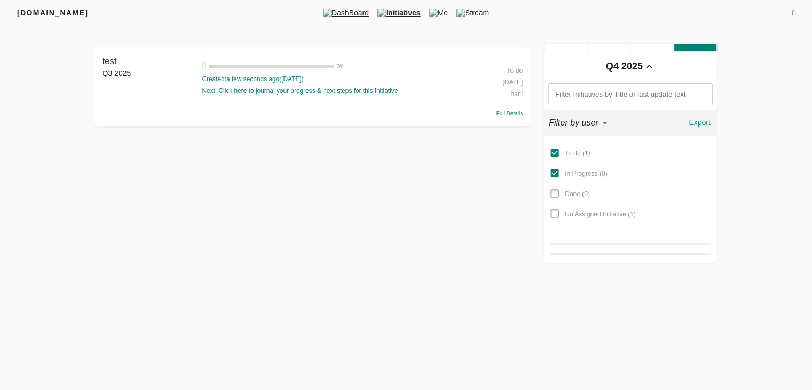
click at [351, 14] on span "DashBoard" at bounding box center [346, 12] width 54 height 11
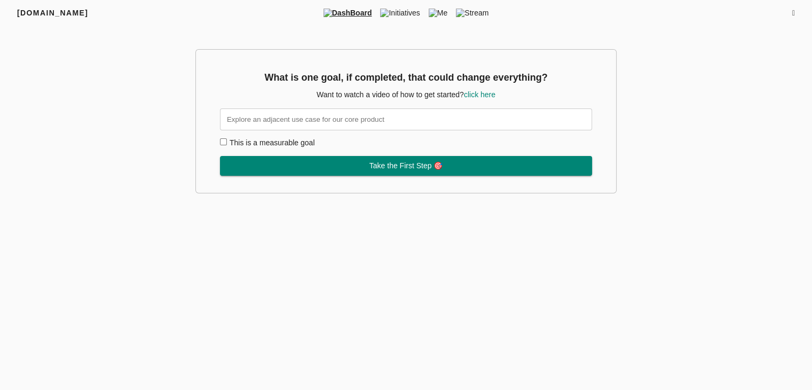
click at [442, 119] on input "text" at bounding box center [406, 119] width 372 height 22
type input "new"
click at [425, 172] on span "Take the First Step 🎯" at bounding box center [406, 165] width 74 height 13
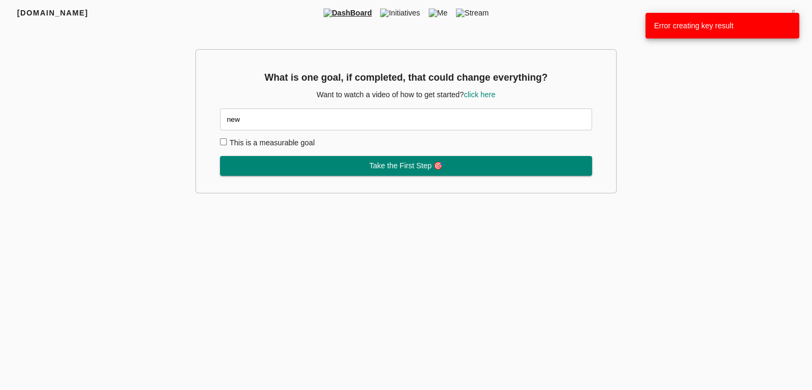
click at [256, 142] on label "This is a measurable goal" at bounding box center [271, 142] width 85 height 9
click at [227, 142] on input "This is a measurable goal" at bounding box center [223, 141] width 7 height 7
checkbox input "true"
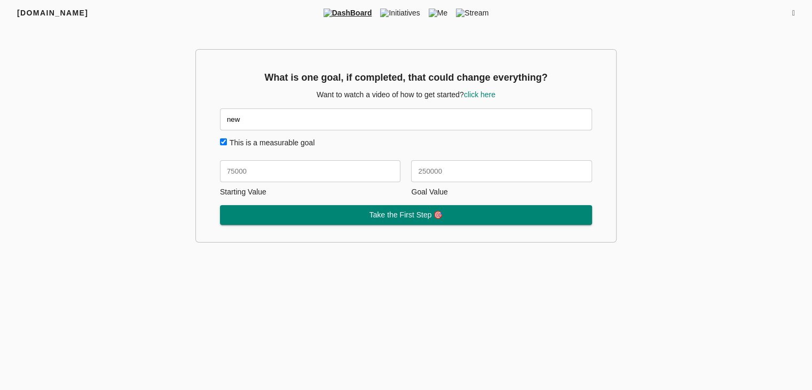
click at [271, 161] on input "text" at bounding box center [310, 171] width 181 height 22
type input "0"
click at [423, 163] on input "text" at bounding box center [501, 171] width 181 height 22
type input "5"
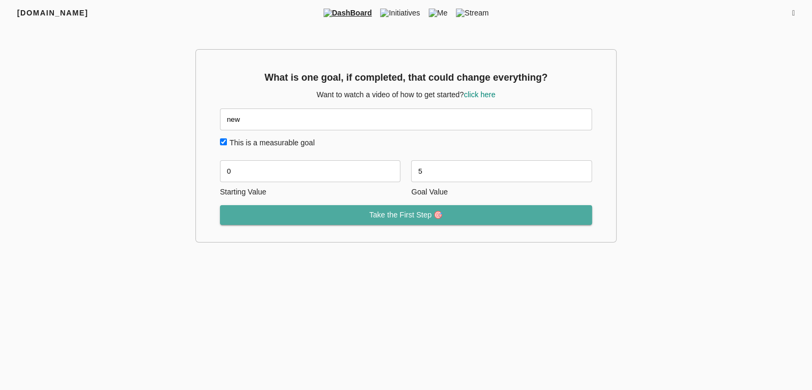
click at [417, 212] on span "Take the First Step 🎯" at bounding box center [406, 214] width 74 height 13
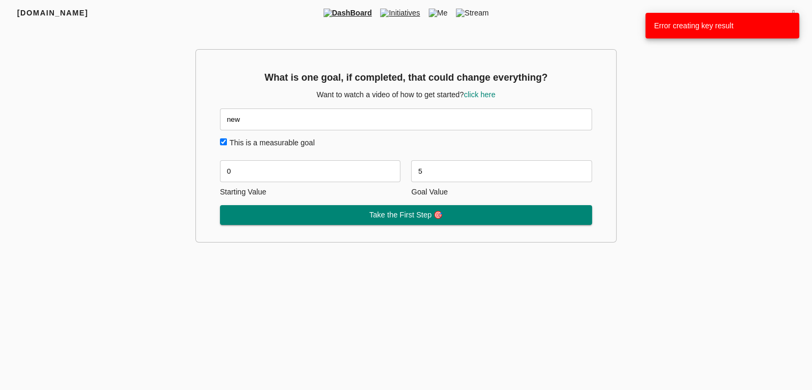
click at [399, 13] on span "Initiatives" at bounding box center [400, 12] width 48 height 11
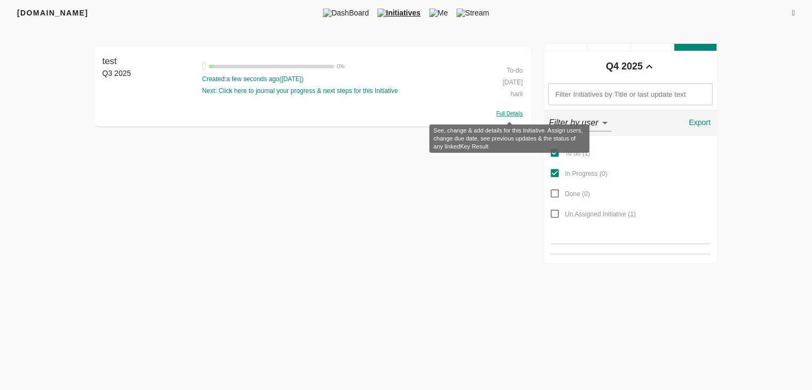
click at [510, 115] on span "Full Details" at bounding box center [509, 113] width 26 height 6
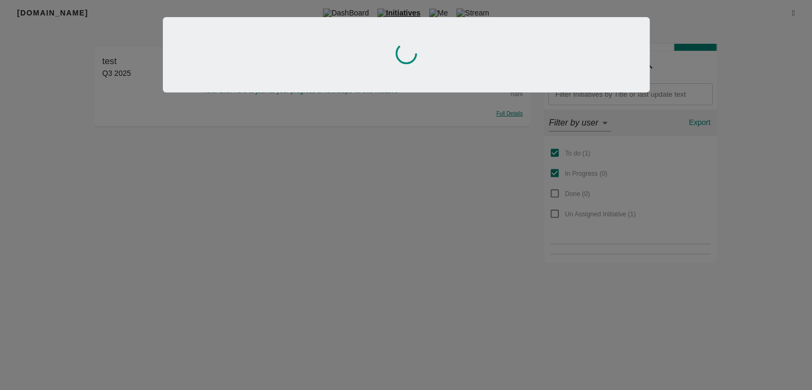
click at [510, 115] on div at bounding box center [406, 195] width 812 height 390
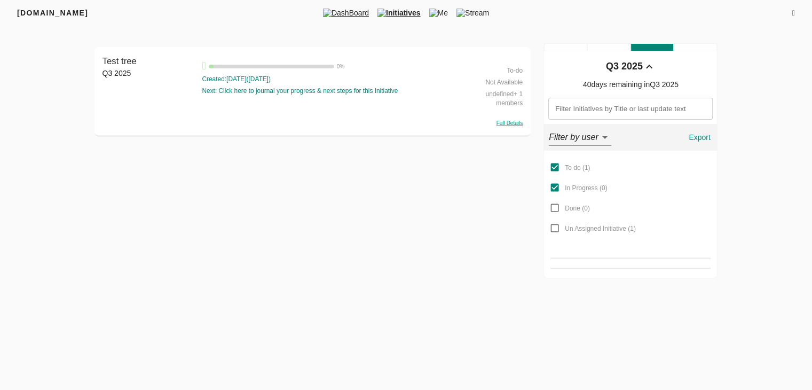
click at [343, 10] on span "DashBoard" at bounding box center [346, 12] width 54 height 11
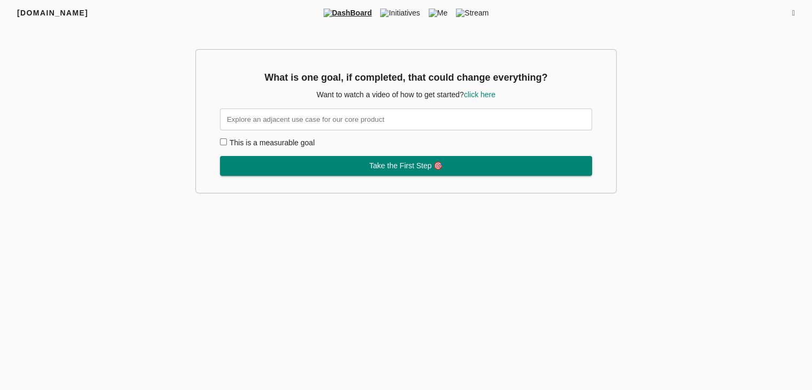
click at [382, 114] on input "text" at bounding box center [406, 119] width 372 height 22
type input "the"
click at [386, 172] on span "Take the First Step 🎯" at bounding box center [406, 165] width 74 height 13
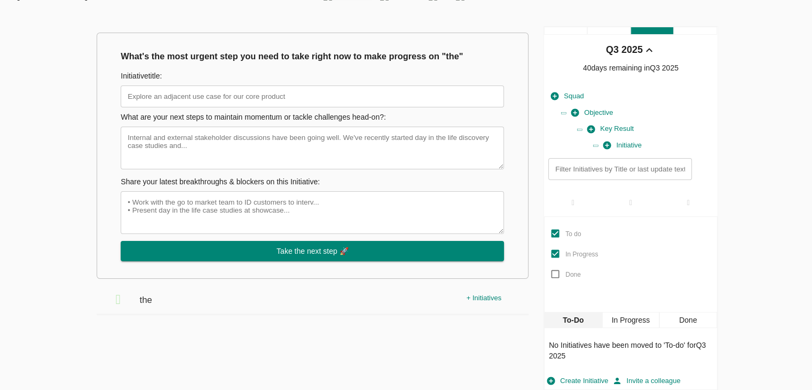
scroll to position [15, 0]
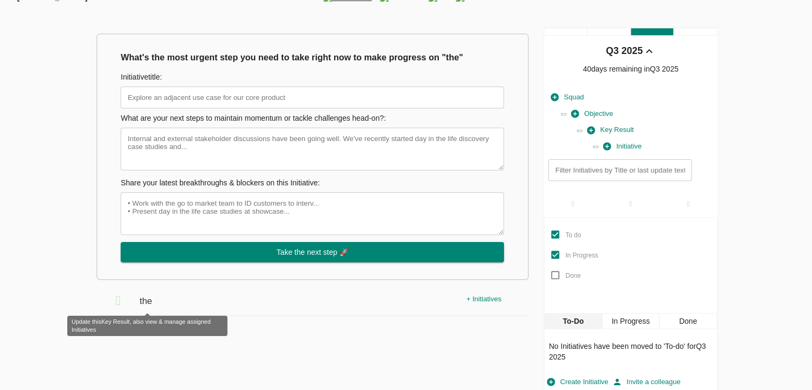
click at [147, 304] on span "the" at bounding box center [146, 295] width 15 height 23
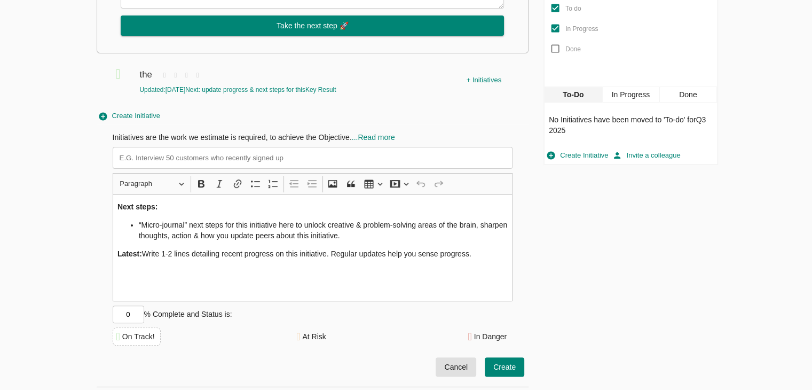
scroll to position [0, 0]
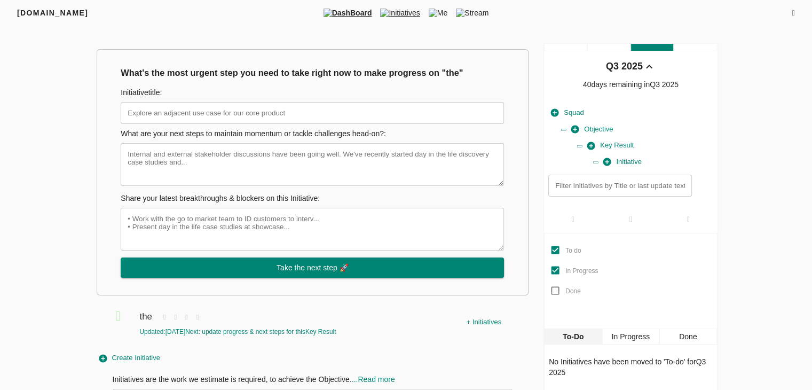
click at [408, 14] on span "Initiatives" at bounding box center [400, 12] width 48 height 11
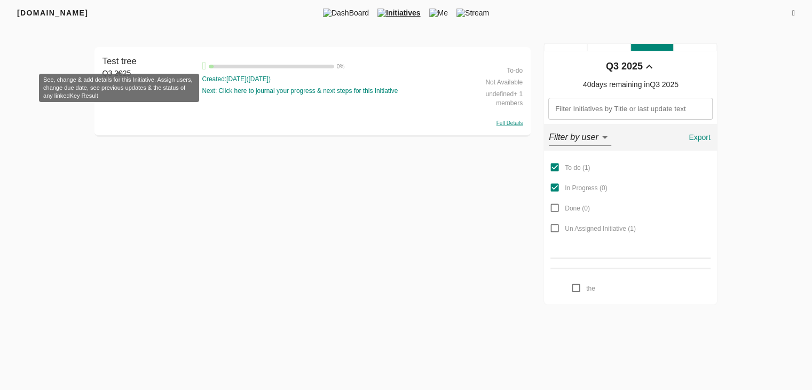
click at [136, 65] on span "Test tree" at bounding box center [119, 61] width 34 height 10
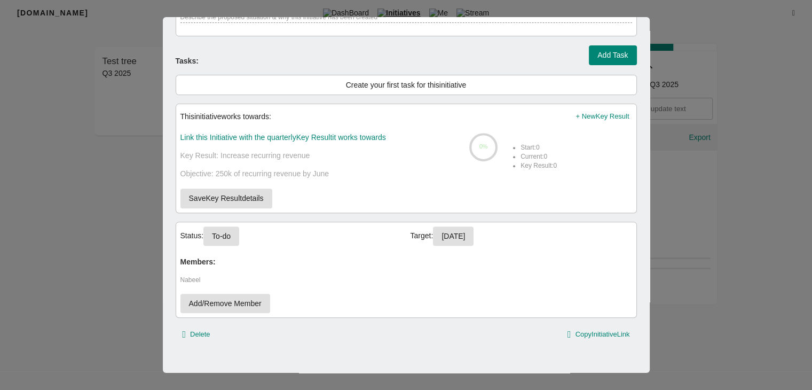
scroll to position [4, 0]
click at [233, 235] on button "To-do" at bounding box center [221, 236] width 36 height 20
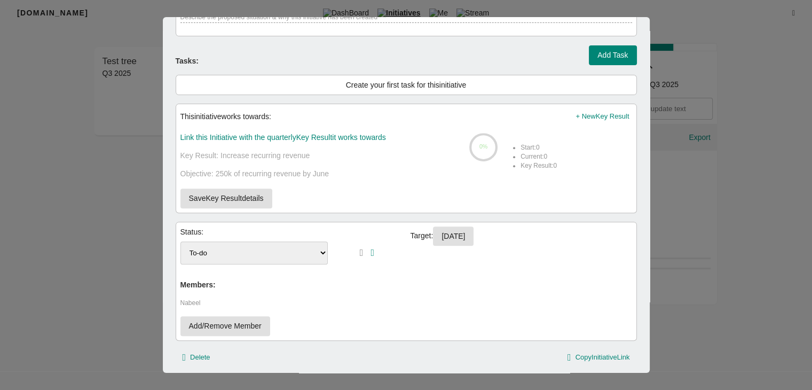
click at [259, 246] on select "To-do In Progress Done" at bounding box center [254, 252] width 148 height 23
select select "inprogress"
click at [180, 241] on select "To-do In Progress Done" at bounding box center [254, 252] width 148 height 23
click at [371, 248] on icon "button" at bounding box center [372, 253] width 4 height 10
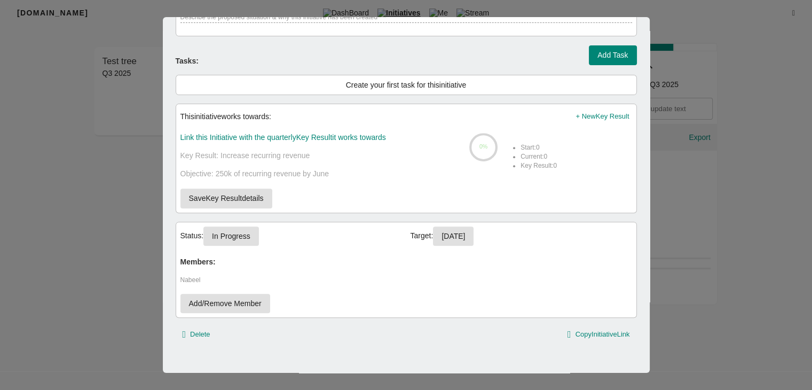
click at [785, 93] on div at bounding box center [406, 195] width 812 height 390
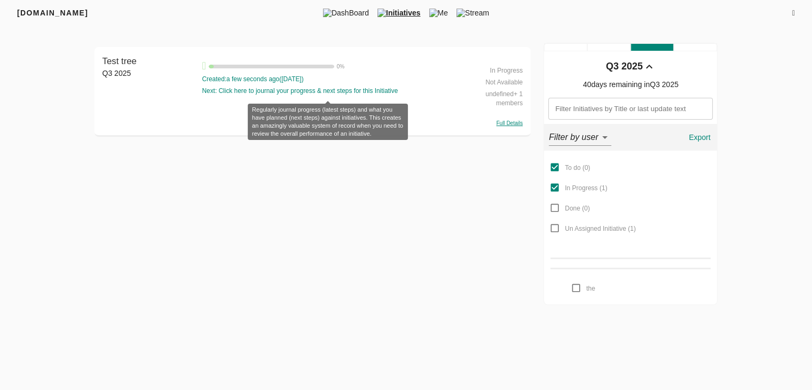
click at [407, 86] on div "Next: Click here to journal your progress & next steps for this Initiative" at bounding box center [328, 90] width 252 height 9
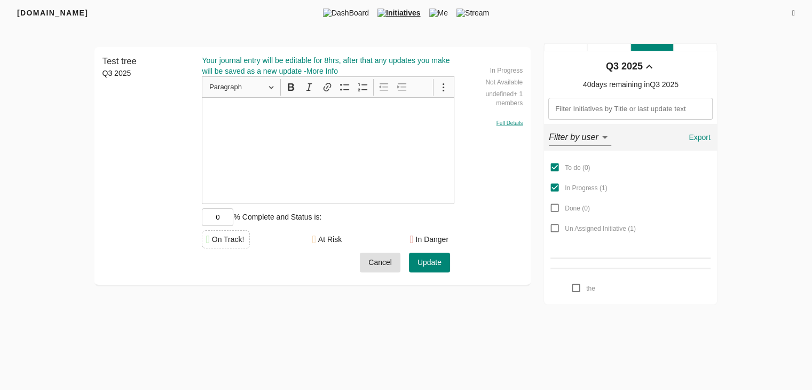
click at [171, 196] on div "Test tree Q3 2025" at bounding box center [149, 165] width 94 height 221
click at [379, 265] on span "Cancel" at bounding box center [379, 262] width 23 height 13
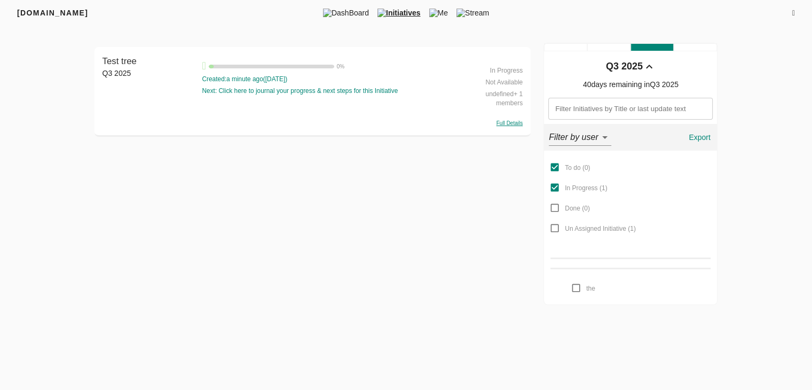
click at [792, 13] on icon at bounding box center [793, 13] width 3 height 7
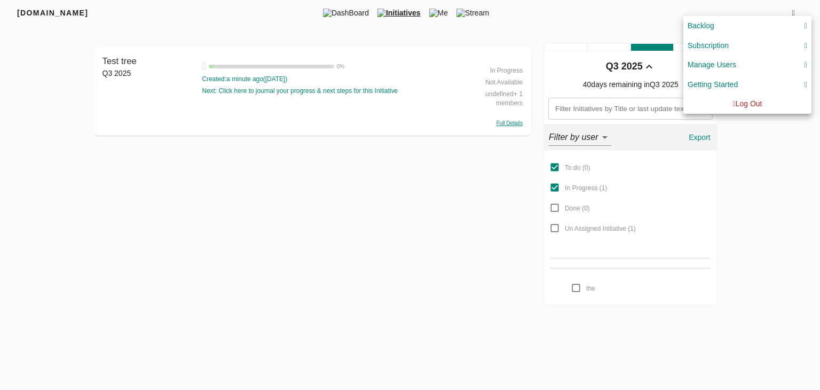
click at [569, 25] on div at bounding box center [410, 195] width 820 height 390
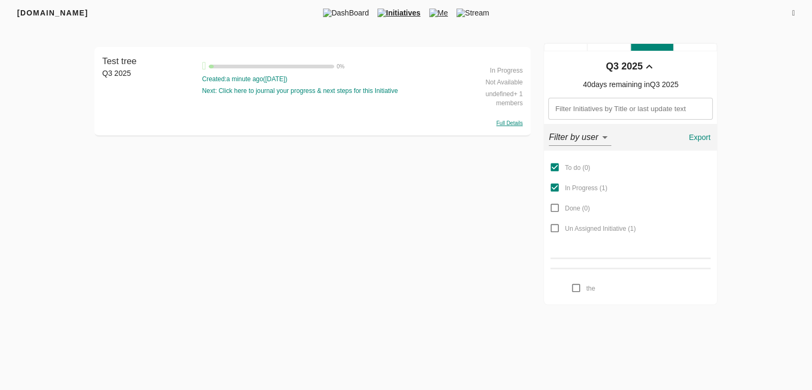
click at [438, 14] on img at bounding box center [433, 13] width 9 height 9
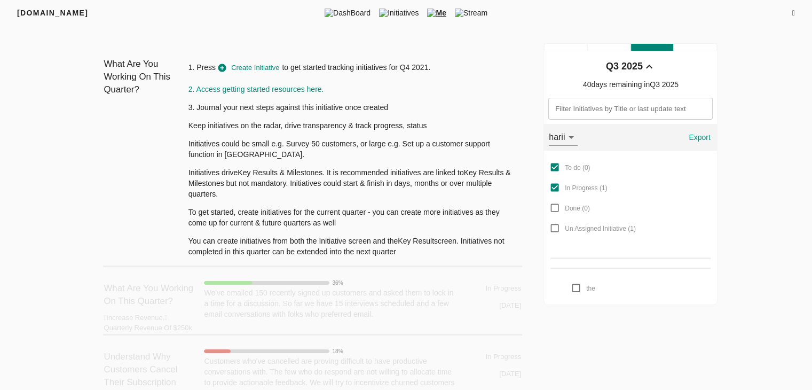
click at [792, 14] on icon at bounding box center [793, 13] width 3 height 7
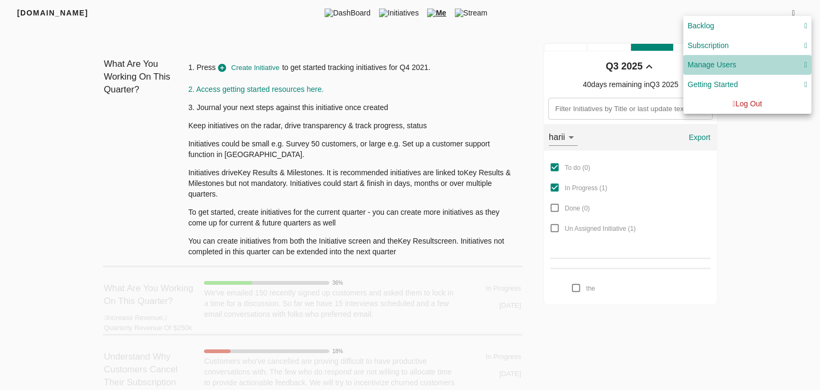
click at [808, 63] on button "Manage Users" at bounding box center [747, 65] width 128 height 20
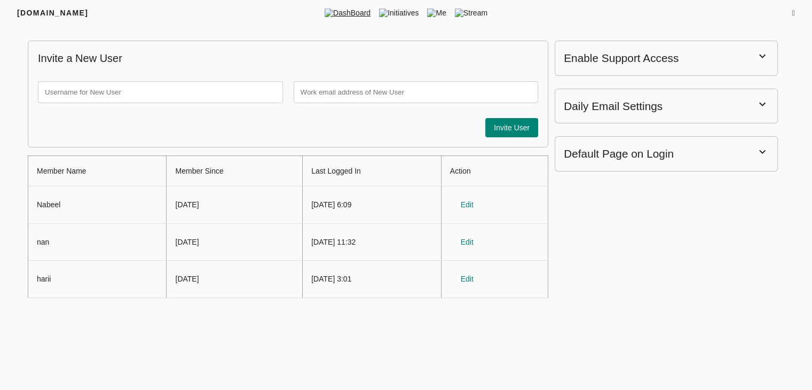
click at [333, 13] on span "DashBoard" at bounding box center [347, 12] width 54 height 11
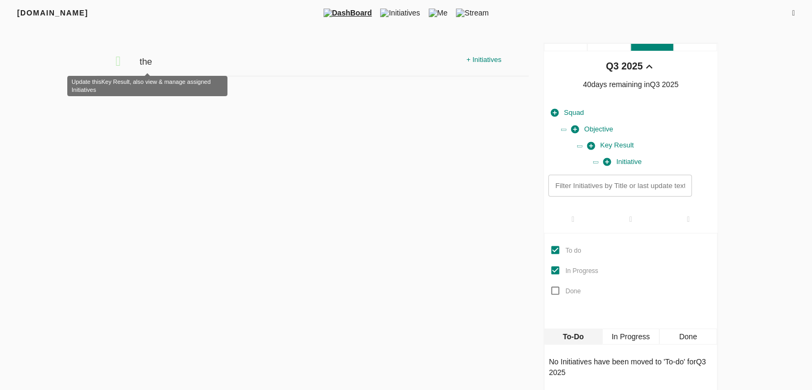
click at [141, 61] on span "the" at bounding box center [146, 56] width 15 height 23
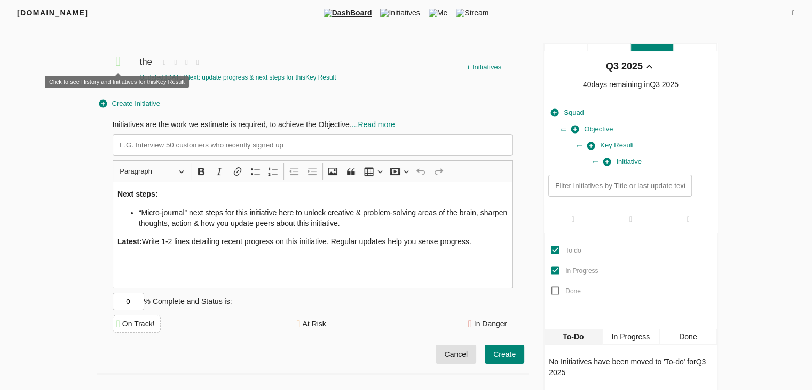
click at [117, 58] on icon at bounding box center [117, 60] width 5 height 13
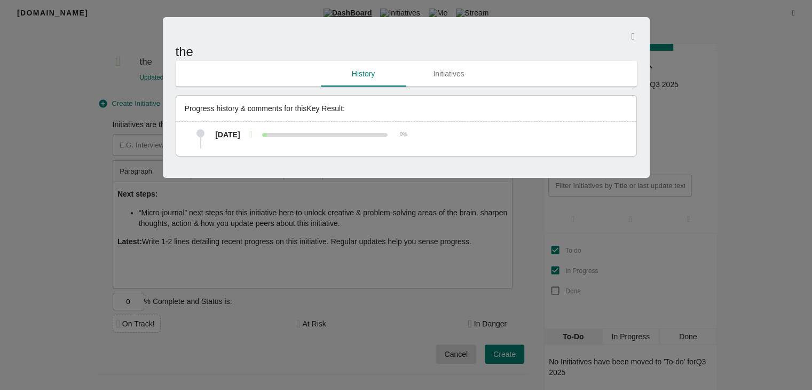
scroll to position [4, 0]
click at [433, 75] on span "Initiatives" at bounding box center [448, 73] width 73 height 13
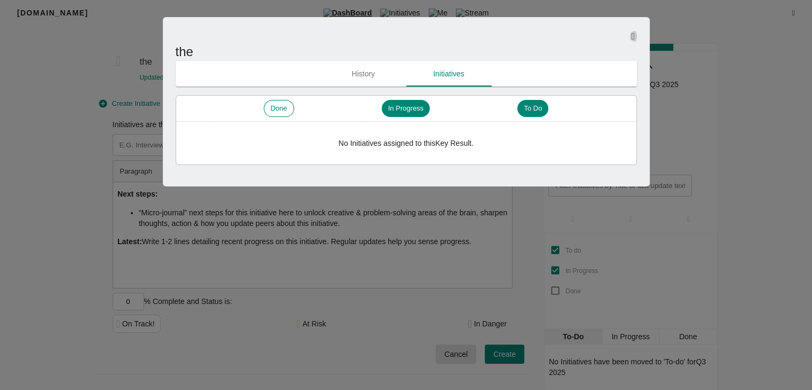
click at [632, 39] on icon "button" at bounding box center [633, 36] width 4 height 10
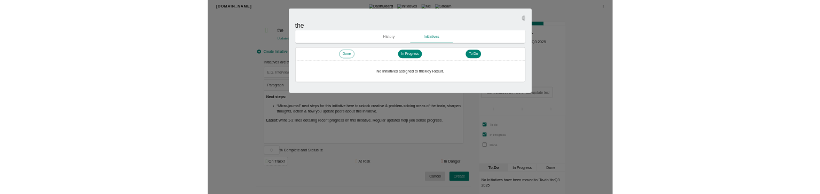
scroll to position [0, 0]
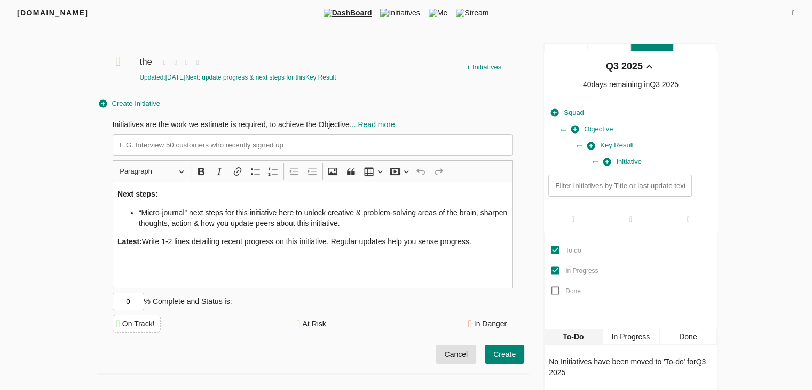
click at [792, 12] on icon at bounding box center [793, 13] width 3 height 7
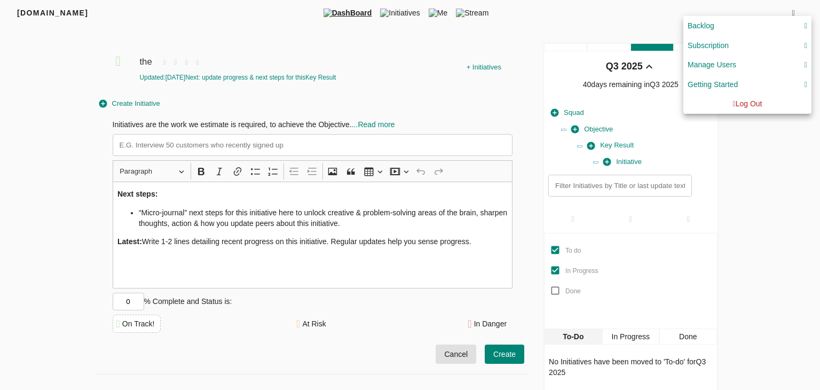
click at [748, 64] on div "Manage Users" at bounding box center [747, 64] width 120 height 13
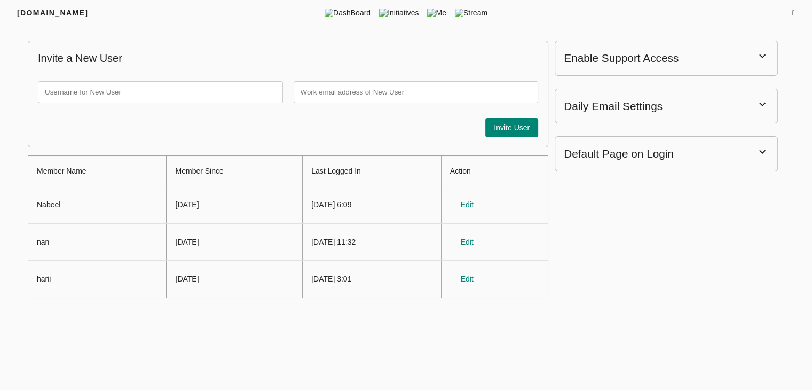
click at [792, 14] on icon at bounding box center [793, 13] width 3 height 7
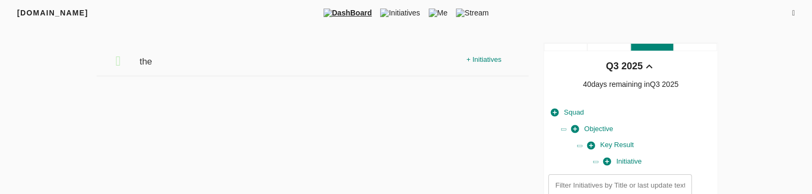
click at [792, 13] on icon at bounding box center [793, 13] width 3 height 7
click at [792, 12] on icon at bounding box center [793, 13] width 3 height 7
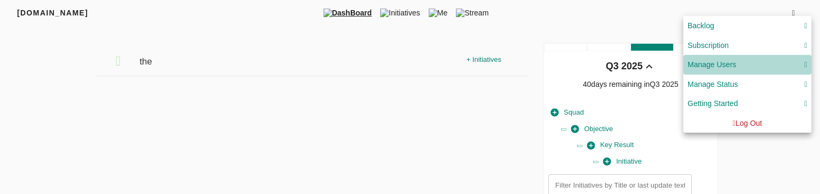
drag, startPoint x: 805, startPoint y: 65, endPoint x: 748, endPoint y: 63, distance: 57.1
click at [748, 63] on div "Manage Users" at bounding box center [747, 64] width 120 height 13
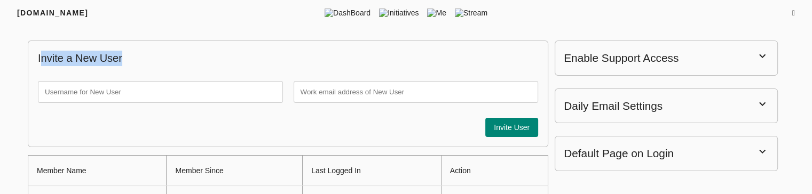
drag, startPoint x: 138, startPoint y: 59, endPoint x: 41, endPoint y: 59, distance: 96.6
click at [41, 60] on p "Invite a New User" at bounding box center [288, 58] width 500 height 15
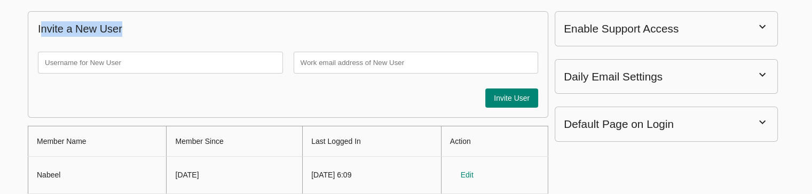
scroll to position [17, 0]
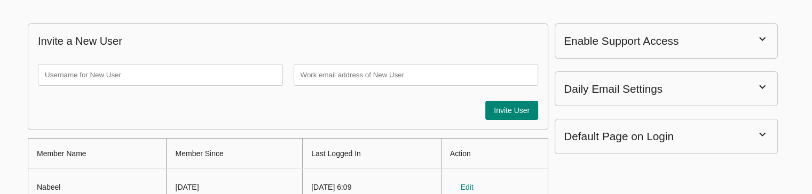
click at [137, 50] on div "Invite a New User Invite User" at bounding box center [288, 76] width 520 height 107
drag, startPoint x: 129, startPoint y: 39, endPoint x: 30, endPoint y: 35, distance: 98.8
click at [30, 35] on div "Invite a New User Invite User" at bounding box center [288, 76] width 520 height 107
copy p "Invite a New User"
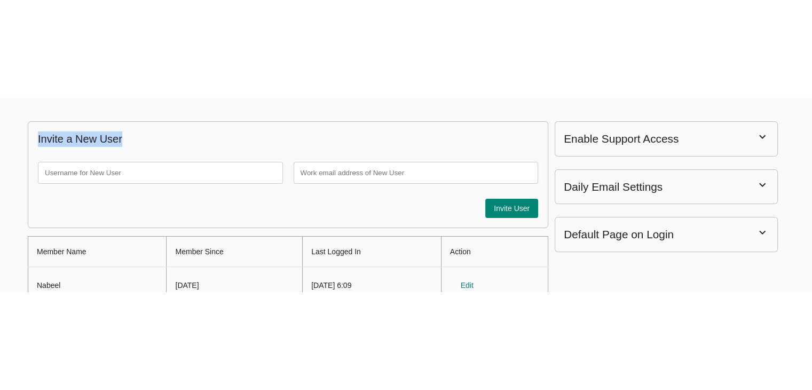
scroll to position [2, 0]
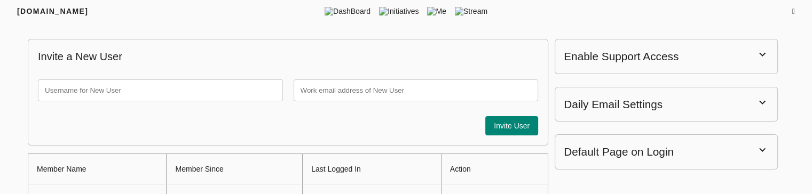
click at [798, 117] on div "Invite a New User Invite User Member Name Member Since Last Logged In Action Na…" at bounding box center [406, 171] width 786 height 295
click at [726, 11] on div at bounding box center [736, 11] width 117 height 11
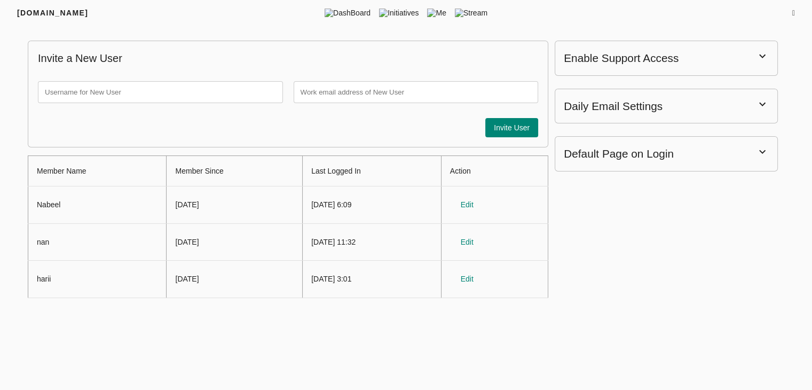
scroll to position [1, 0]
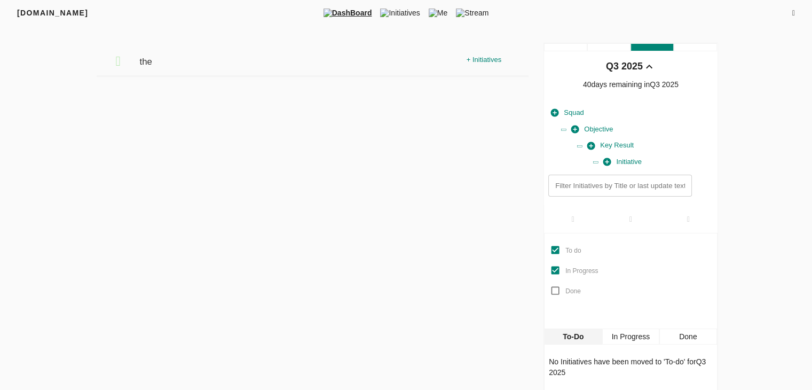
click at [792, 15] on icon at bounding box center [793, 13] width 3 height 7
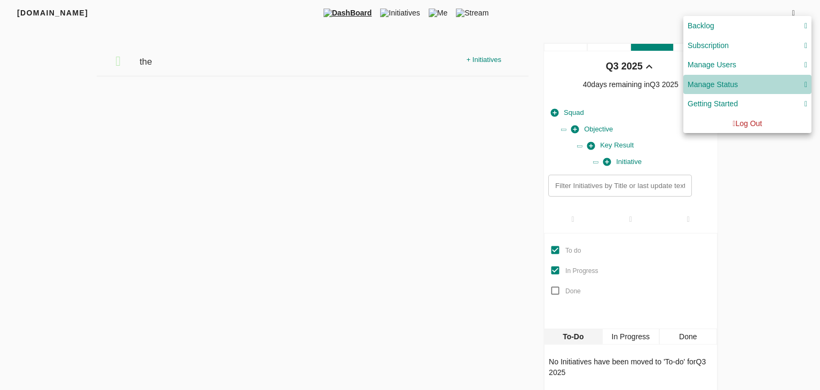
click at [748, 88] on div "Manage Status" at bounding box center [747, 84] width 120 height 13
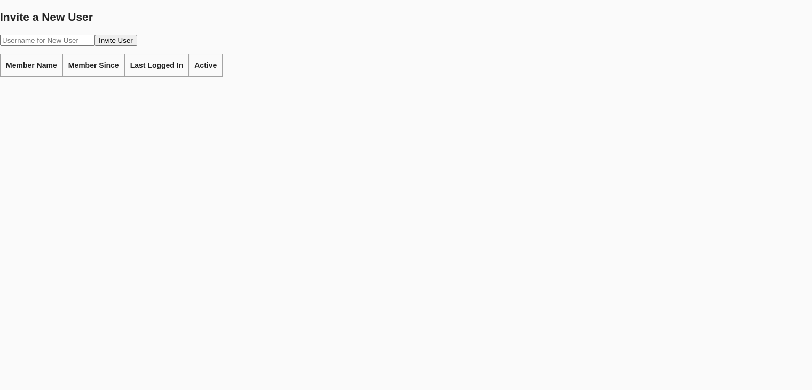
click at [84, 62] on th "Member Since" at bounding box center [93, 65] width 62 height 22
click at [160, 54] on th "Last Logged In" at bounding box center [156, 65] width 65 height 22
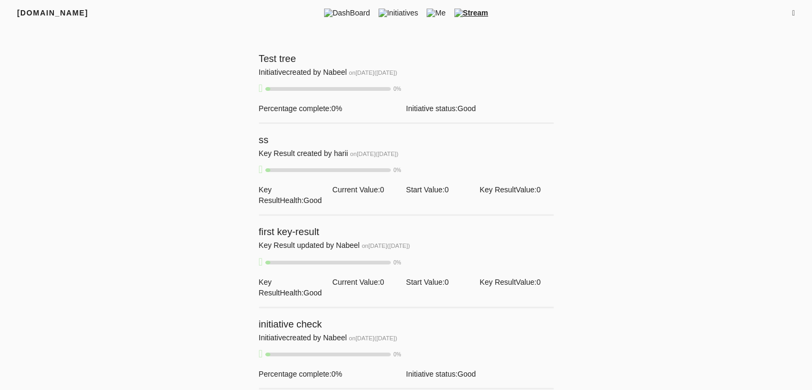
click at [792, 12] on icon at bounding box center [793, 13] width 3 height 7
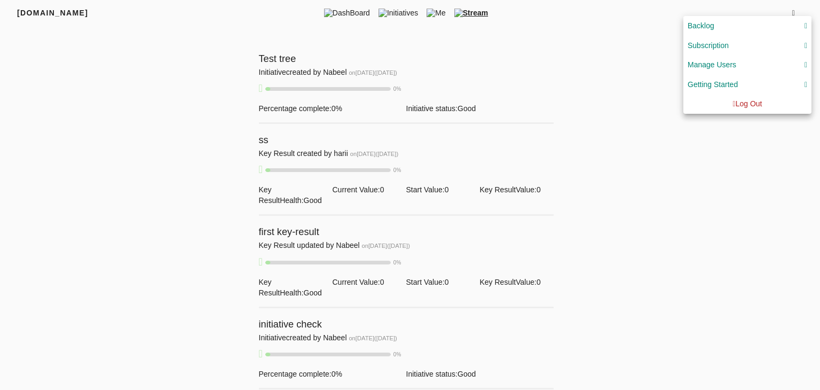
click at [710, 63] on div "Manage Users" at bounding box center [711, 64] width 49 height 13
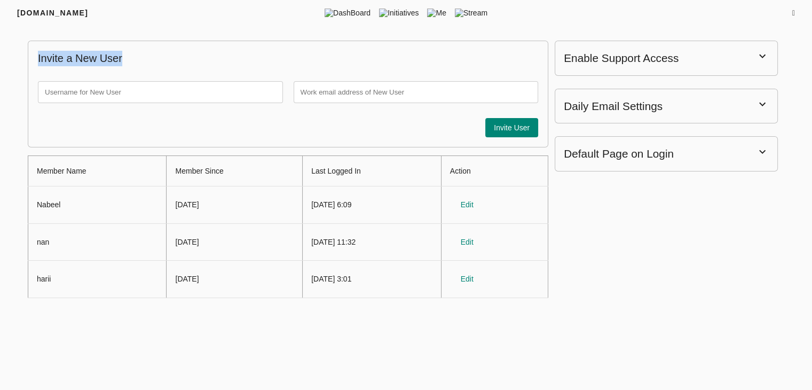
drag, startPoint x: 130, startPoint y: 57, endPoint x: 30, endPoint y: 60, distance: 100.4
click at [29, 60] on div "Invite a New User Invite User" at bounding box center [288, 94] width 520 height 107
copy p "Invite a New User"
click at [692, 41] on div "Enable Support Access" at bounding box center [665, 58] width 223 height 35
click at [667, 65] on div "Enable Support Access" at bounding box center [620, 58] width 115 height 16
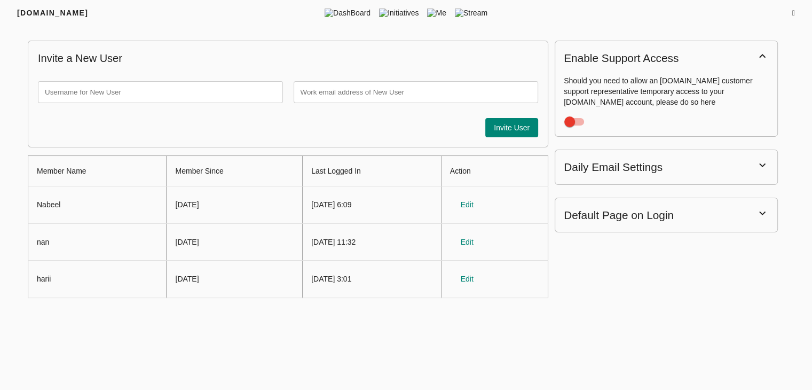
click at [667, 65] on div "Enable Support Access" at bounding box center [620, 58] width 115 height 16
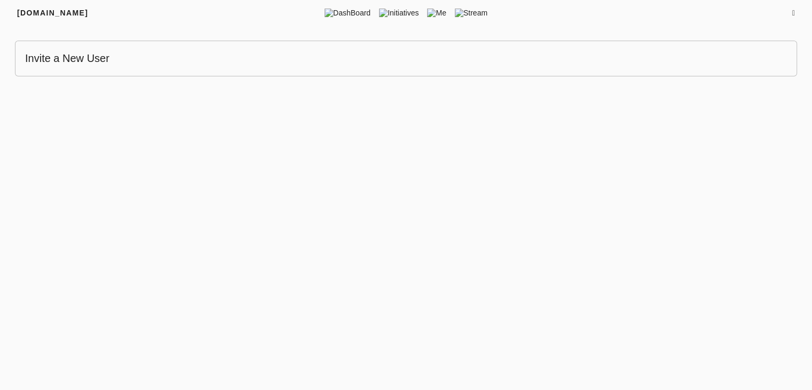
click at [792, 11] on icon at bounding box center [793, 13] width 3 height 7
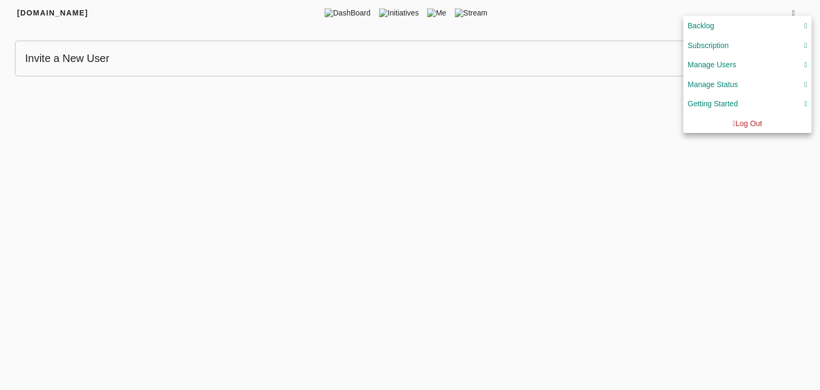
click at [533, 160] on div at bounding box center [410, 195] width 820 height 390
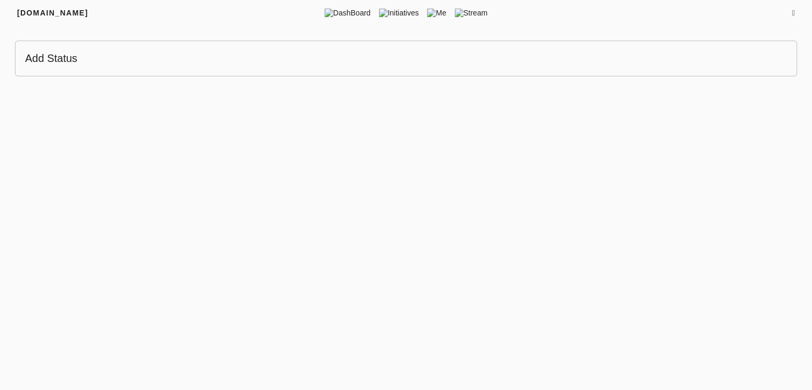
click at [429, 233] on html "FRIYAY.COM DashBoard Initiatives Me Stream Add Status" at bounding box center [406, 196] width 812 height 393
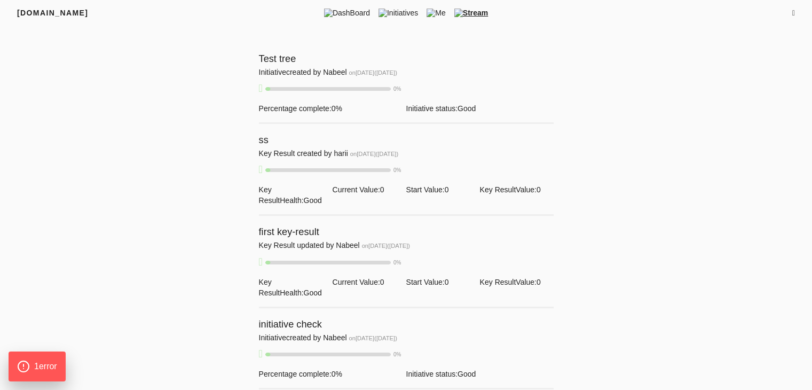
click at [312, 72] on span "Initiative created by Nabeel" at bounding box center [304, 72] width 90 height 9
click at [267, 57] on span "Test tree" at bounding box center [277, 58] width 37 height 11
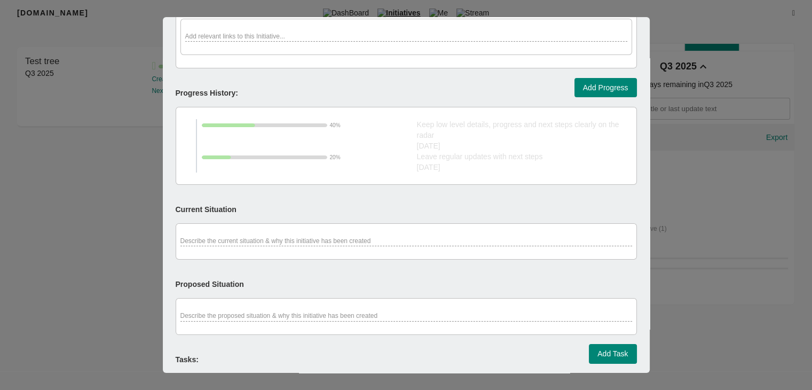
scroll to position [96, 0]
click at [587, 80] on span "Add Progress" at bounding box center [605, 86] width 45 height 13
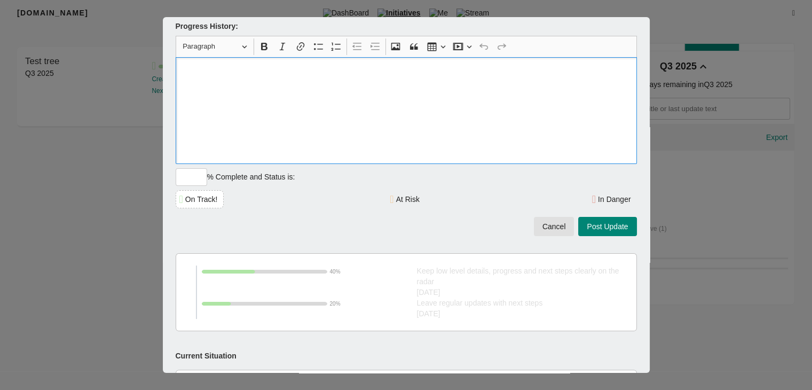
scroll to position [162, 0]
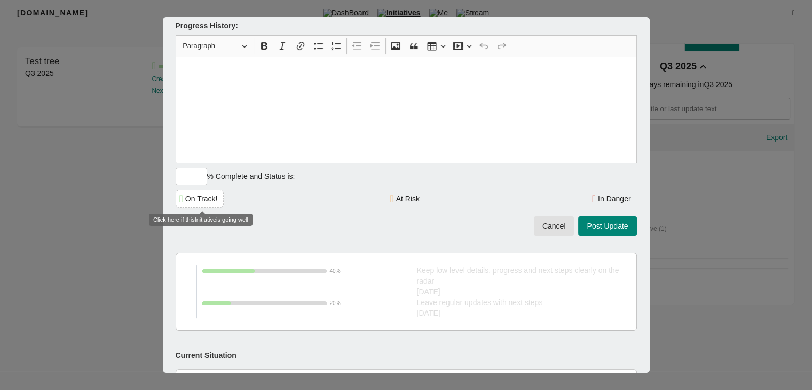
click at [218, 194] on div "On Track!" at bounding box center [201, 198] width 33 height 11
click at [207, 178] on input "number" at bounding box center [191, 177] width 31 height 18
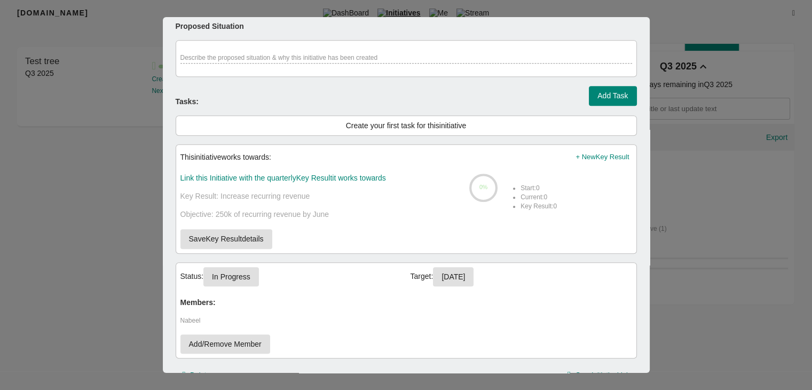
scroll to position [606, 0]
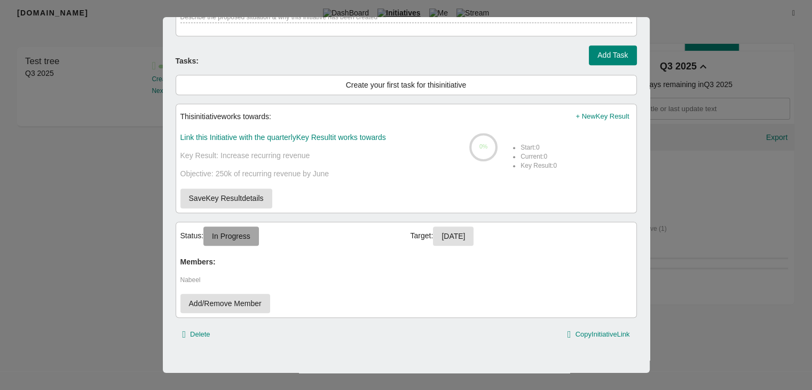
click at [245, 232] on span "In Progress" at bounding box center [231, 235] width 38 height 13
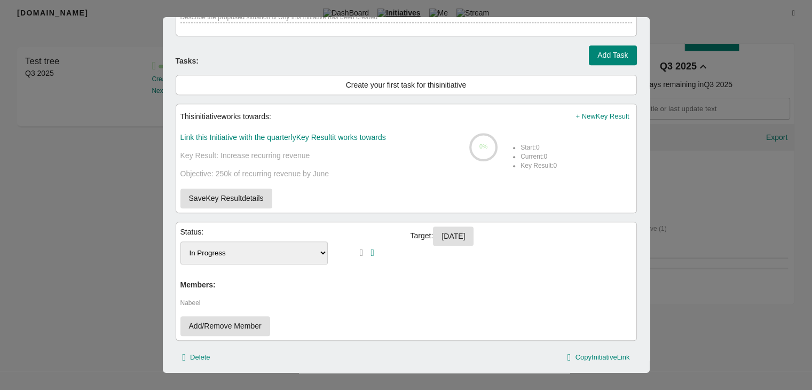
click at [236, 250] on select "To-do In Progress Done" at bounding box center [254, 252] width 148 height 23
drag, startPoint x: 203, startPoint y: 229, endPoint x: 177, endPoint y: 226, distance: 26.3
click at [178, 226] on div "Status: To-do In Progress Done Target: [DATE] Members: Nabeel Add/Remove Member" at bounding box center [406, 280] width 461 height 119
copy span "Status:"
